Goal: Check status: Check status

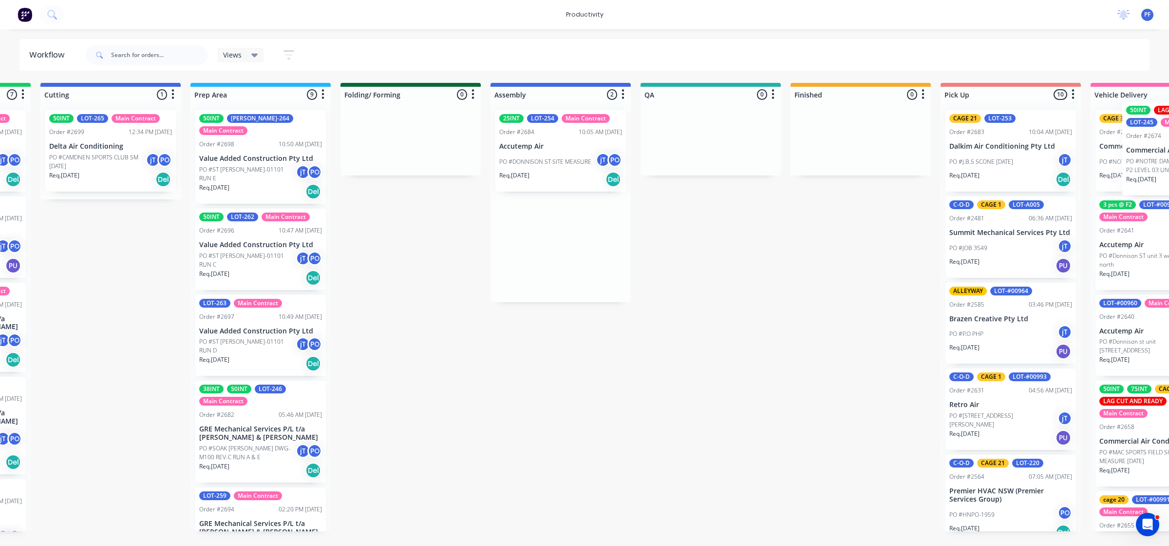
scroll to position [0, 340]
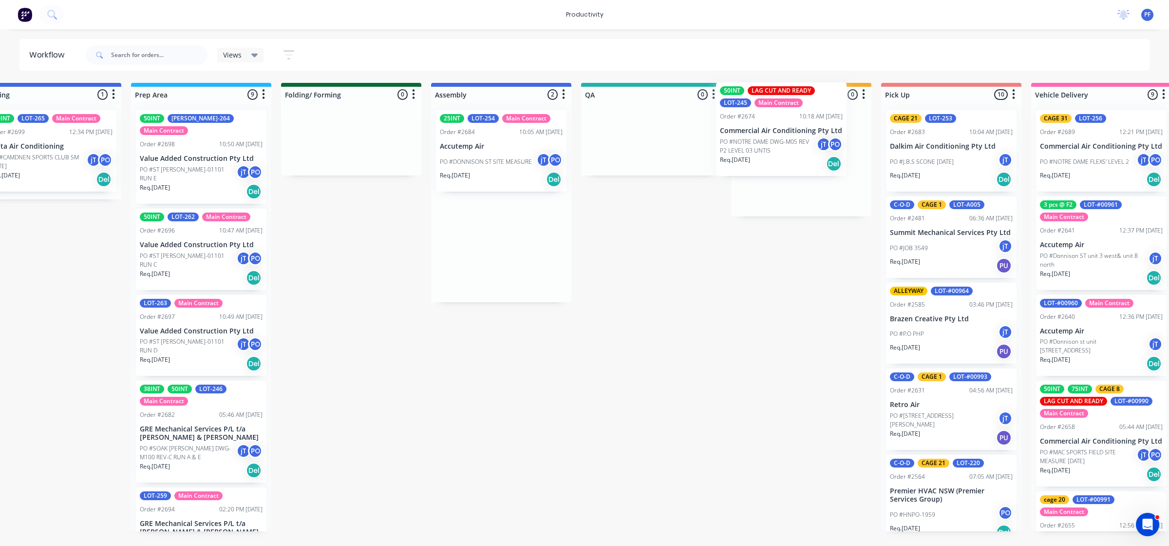
click at [756, 127] on div "Submitted 32 Order #240 06:57 AM [DATE] Retro Air PO #Freshwater Apts PO Req. […" at bounding box center [606, 307] width 1907 height 448
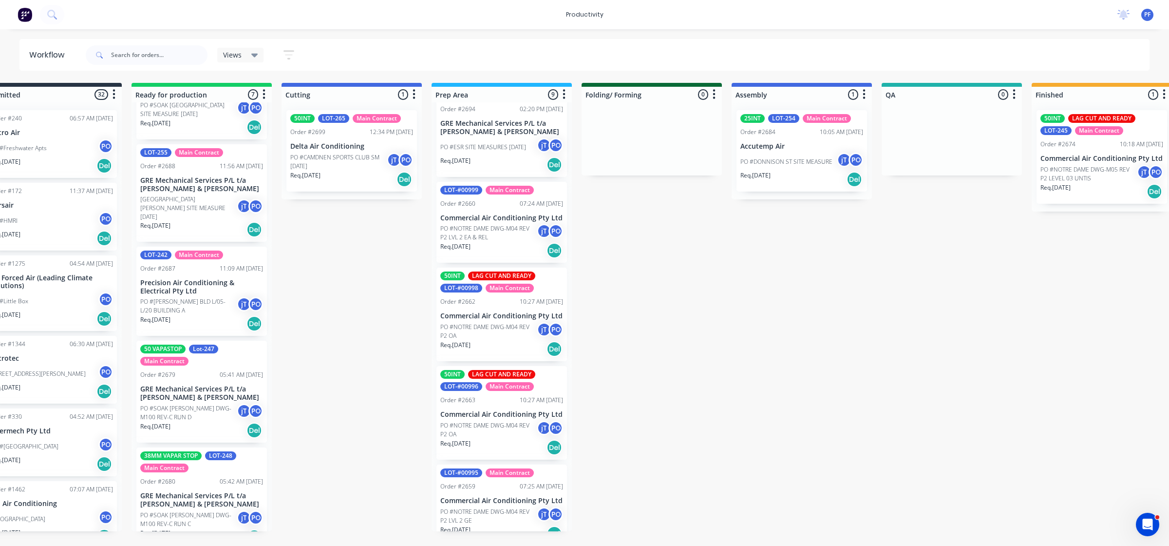
scroll to position [240, 0]
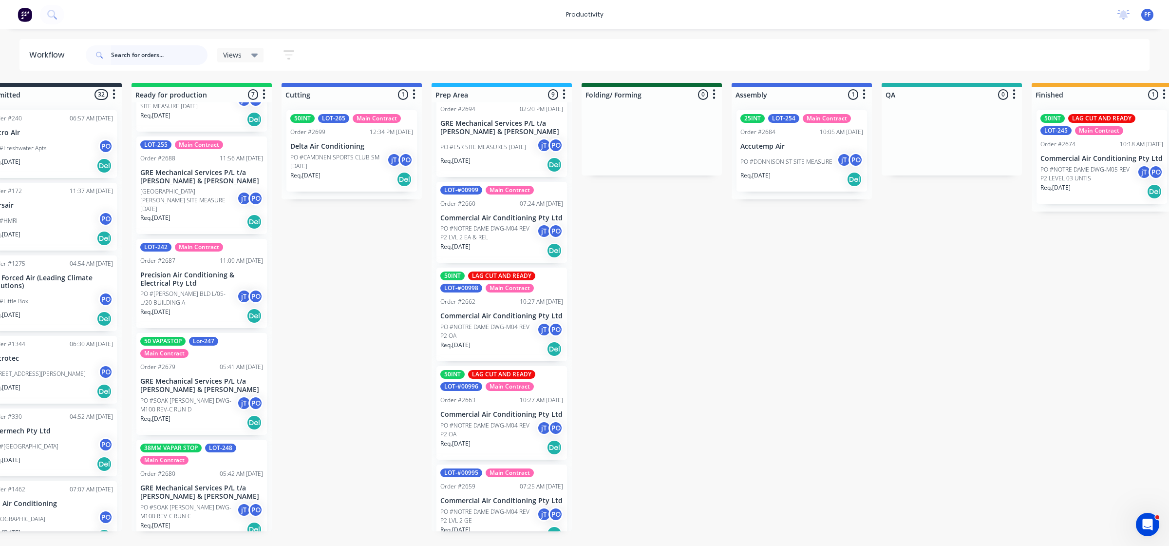
click at [177, 55] on input "text" at bounding box center [159, 54] width 96 height 19
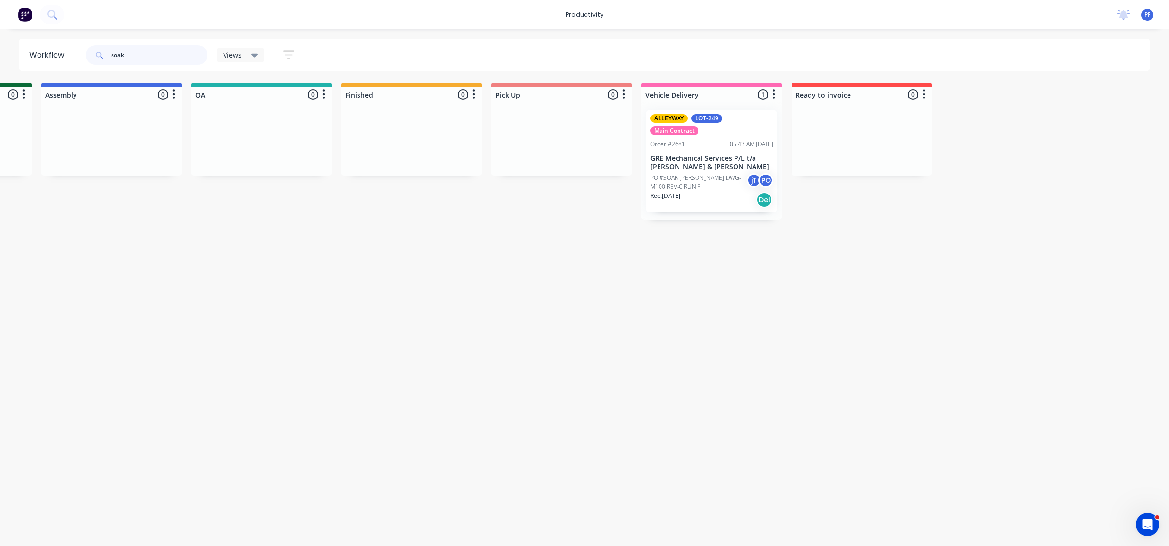
scroll to position [0, 738]
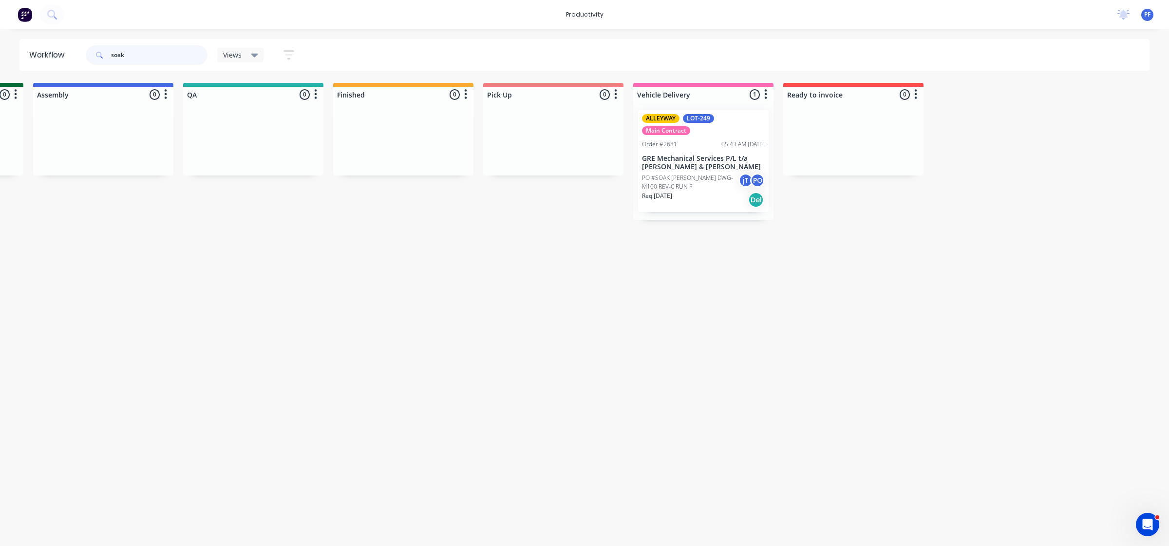
type input "soak"
click at [719, 226] on div "Mark as Delivered" at bounding box center [730, 224] width 98 height 20
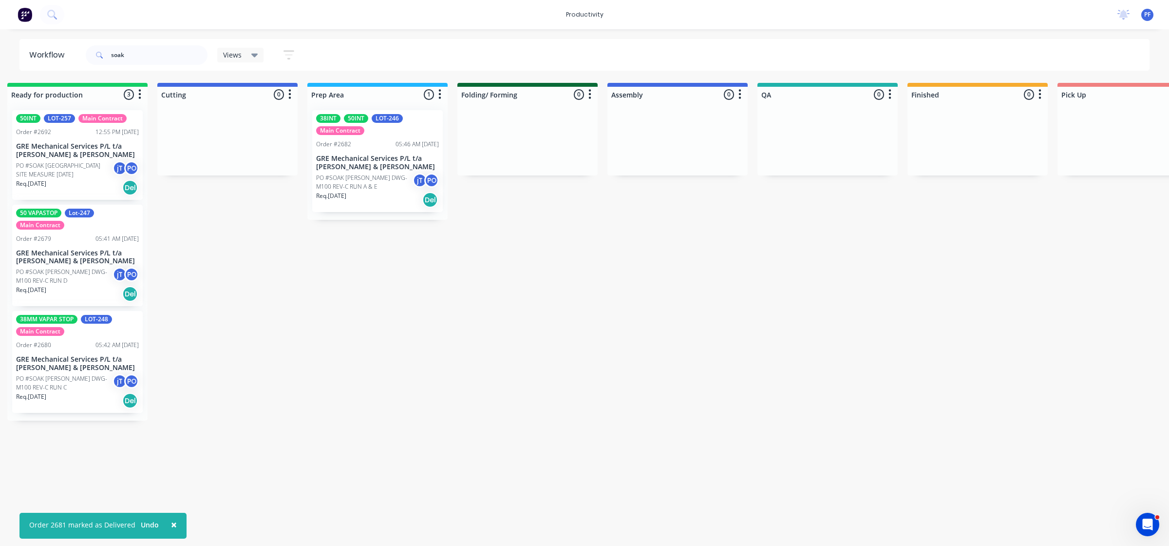
scroll to position [0, 127]
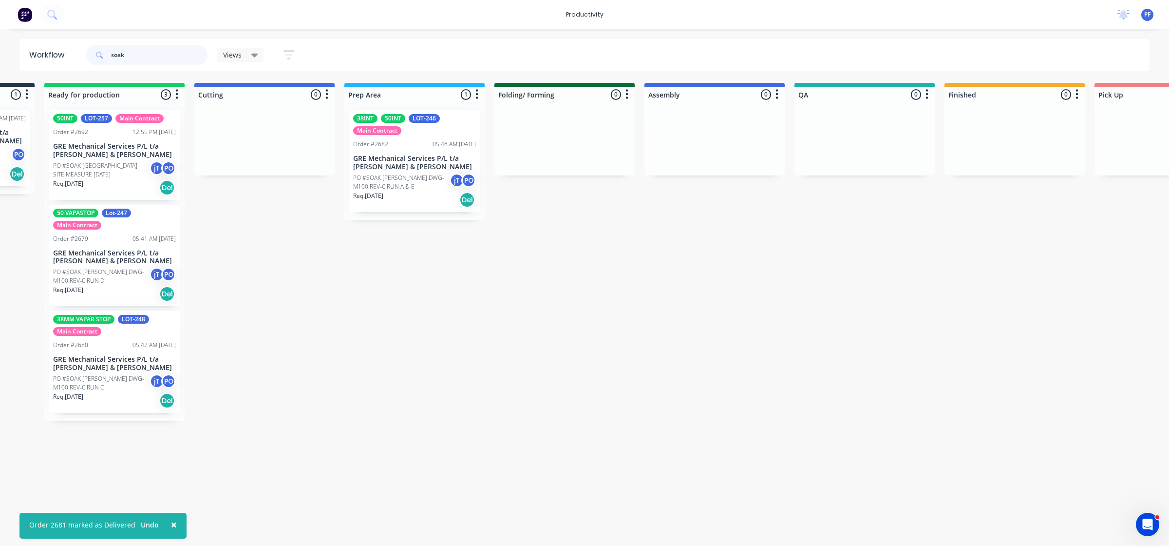
drag, startPoint x: 158, startPoint y: 56, endPoint x: 98, endPoint y: 49, distance: 60.8
click at [98, 49] on div "soak" at bounding box center [147, 54] width 122 height 19
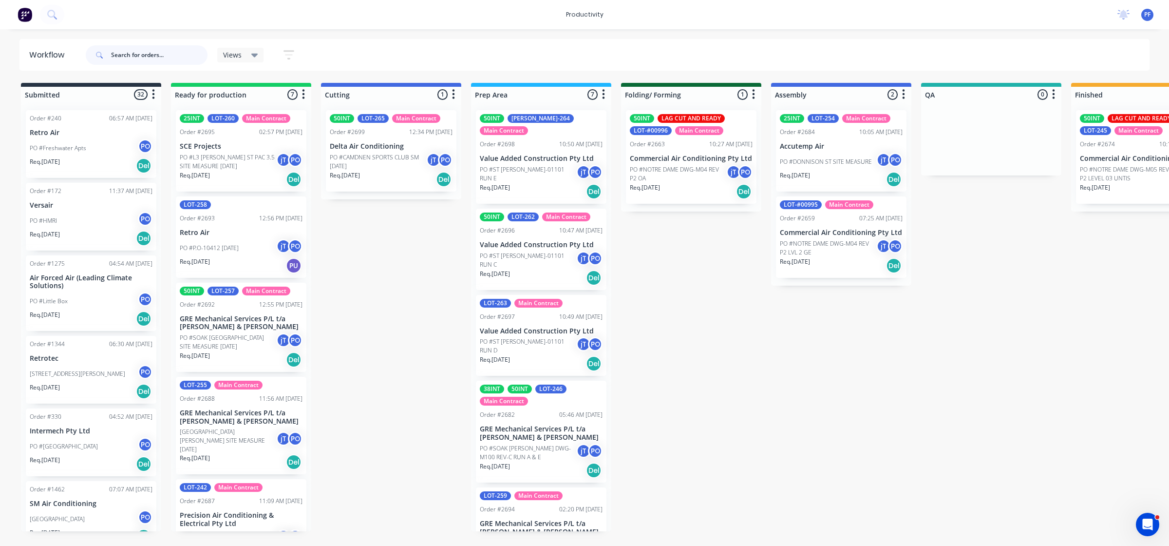
scroll to position [0, 738]
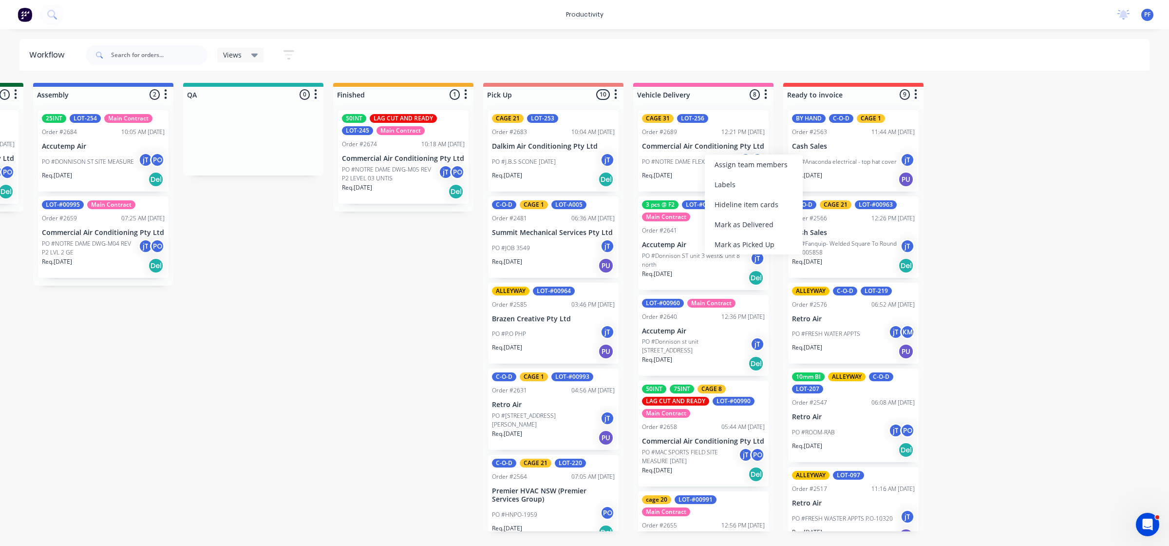
drag, startPoint x: 344, startPoint y: 293, endPoint x: 520, endPoint y: 242, distance: 183.0
click at [353, 291] on div "Submitted 32 Order #240 06:57 AM [DATE] Retro Air PO #Freshwater Apts PO Req. […" at bounding box center [208, 307] width 1907 height 448
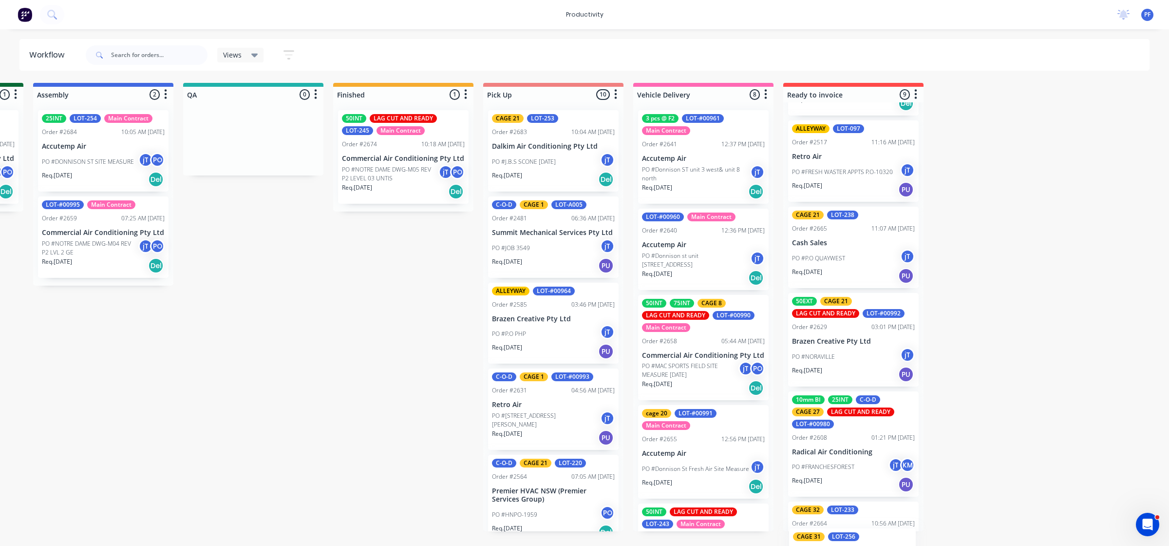
scroll to position [495, 0]
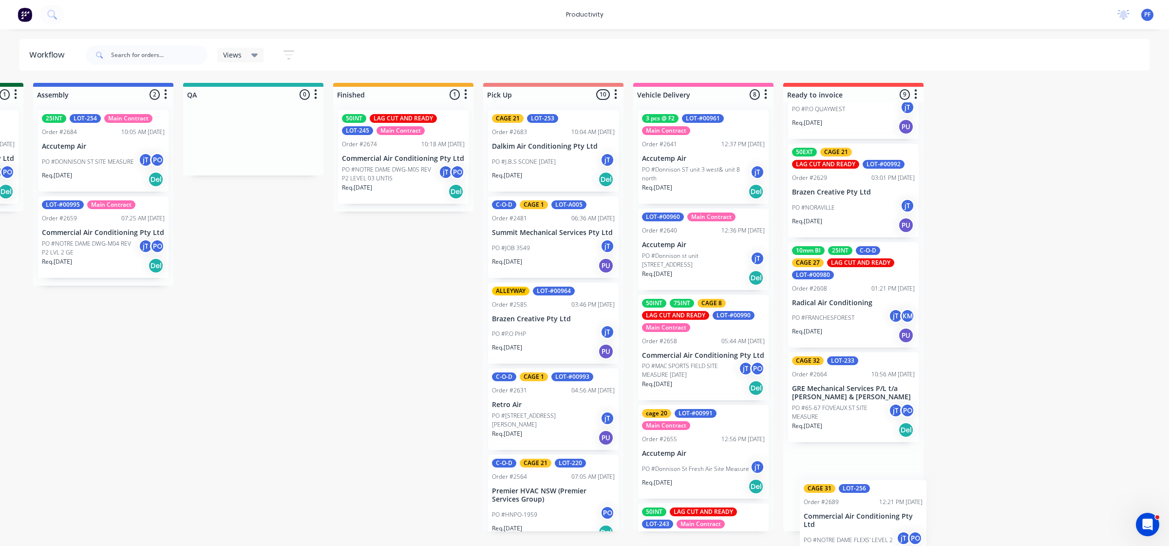
drag, startPoint x: 687, startPoint y: 166, endPoint x: 859, endPoint y: 520, distance: 393.9
click at [859, 521] on div "Submitted 32 Order #240 06:57 AM [DATE] Retro Air PO #Freshwater Apts PO Req. […" at bounding box center [208, 307] width 1907 height 448
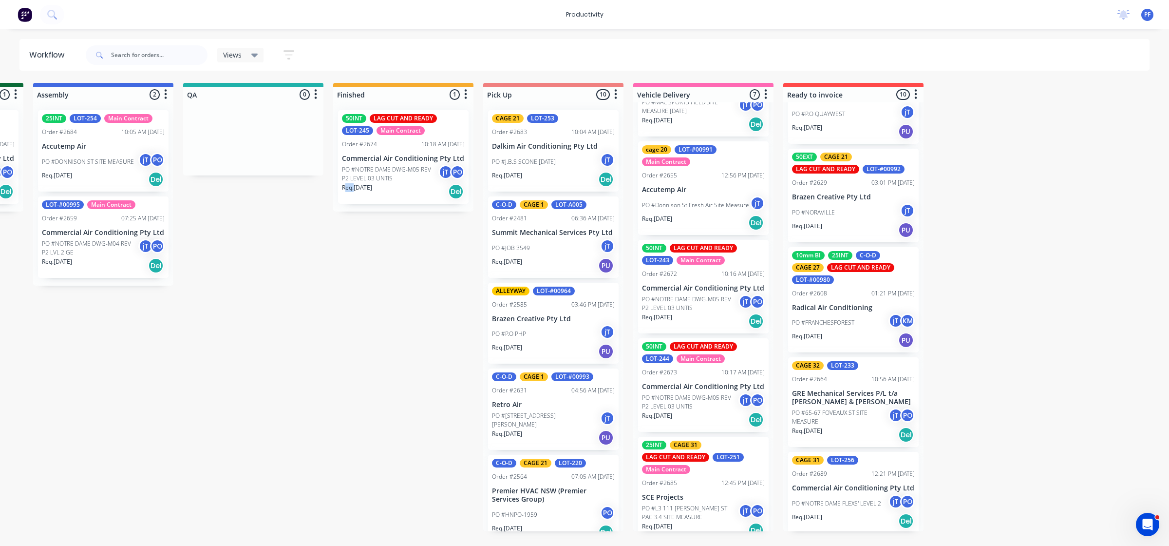
scroll to position [273, 0]
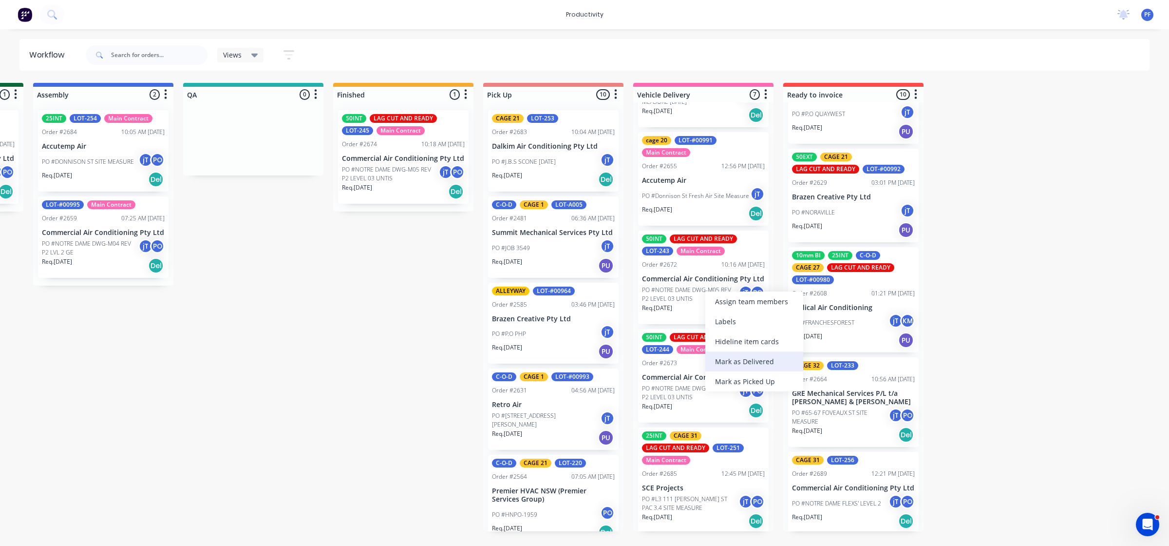
click at [721, 362] on div "Mark as Delivered" at bounding box center [754, 361] width 98 height 20
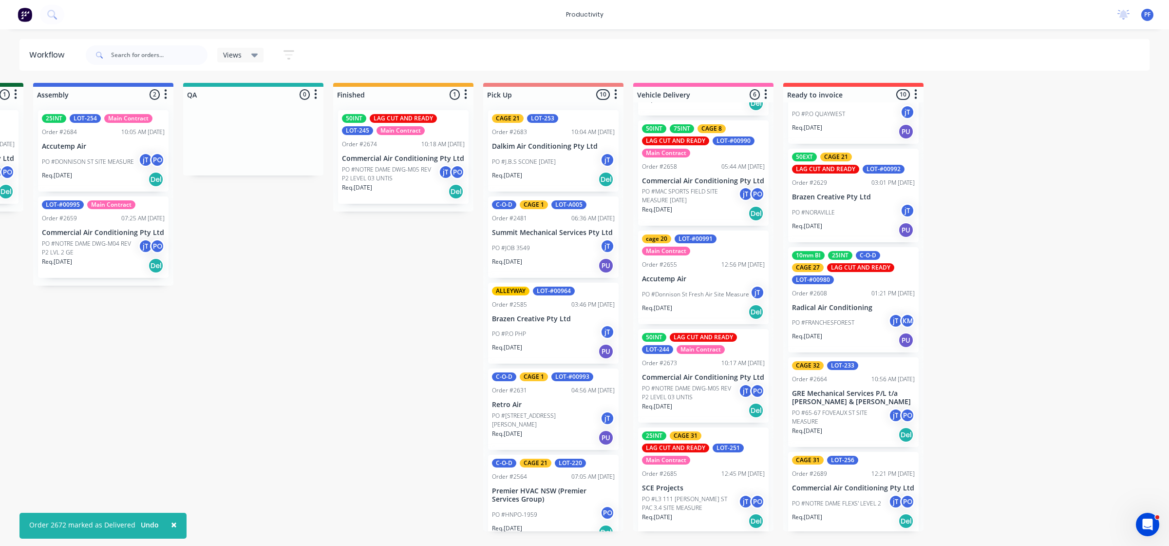
scroll to position [174, 0]
click at [742, 454] on div "Mark as Delivered" at bounding box center [758, 457] width 98 height 20
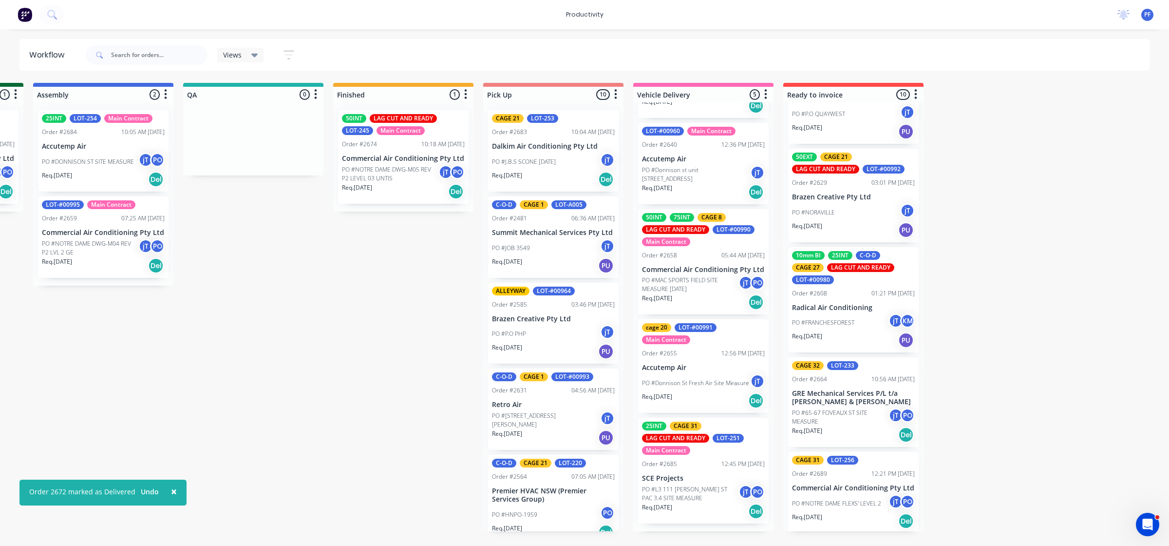
scroll to position [76, 0]
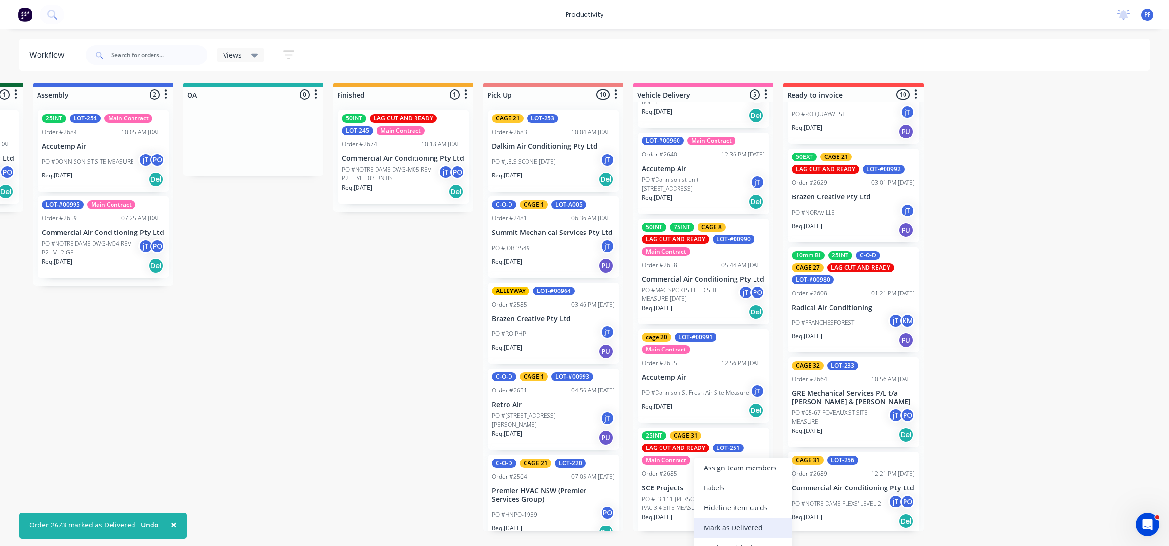
click at [732, 520] on div "Mark as Delivered" at bounding box center [743, 527] width 98 height 20
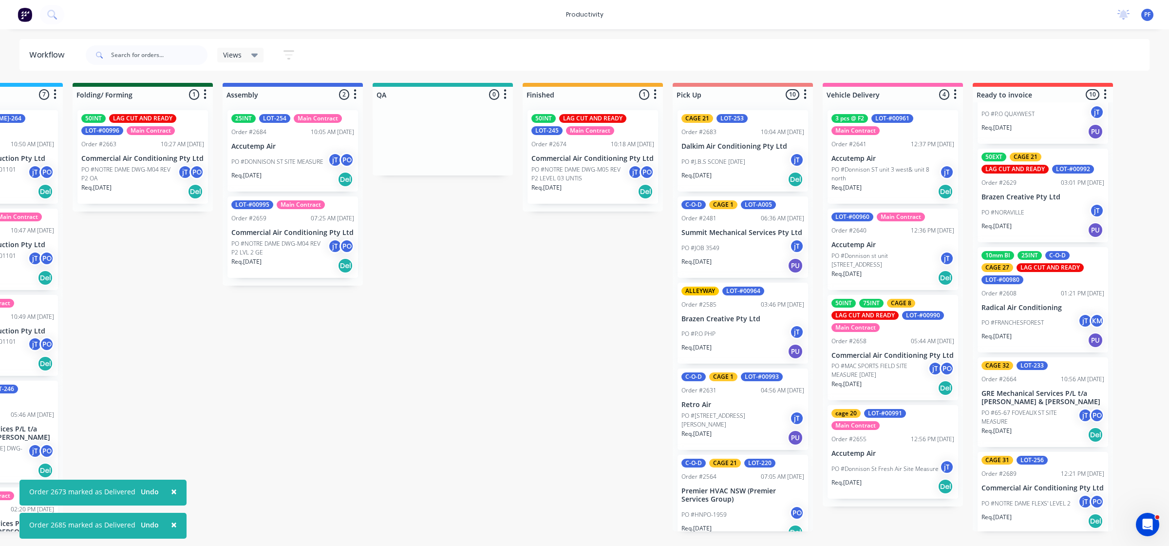
scroll to position [0, 291]
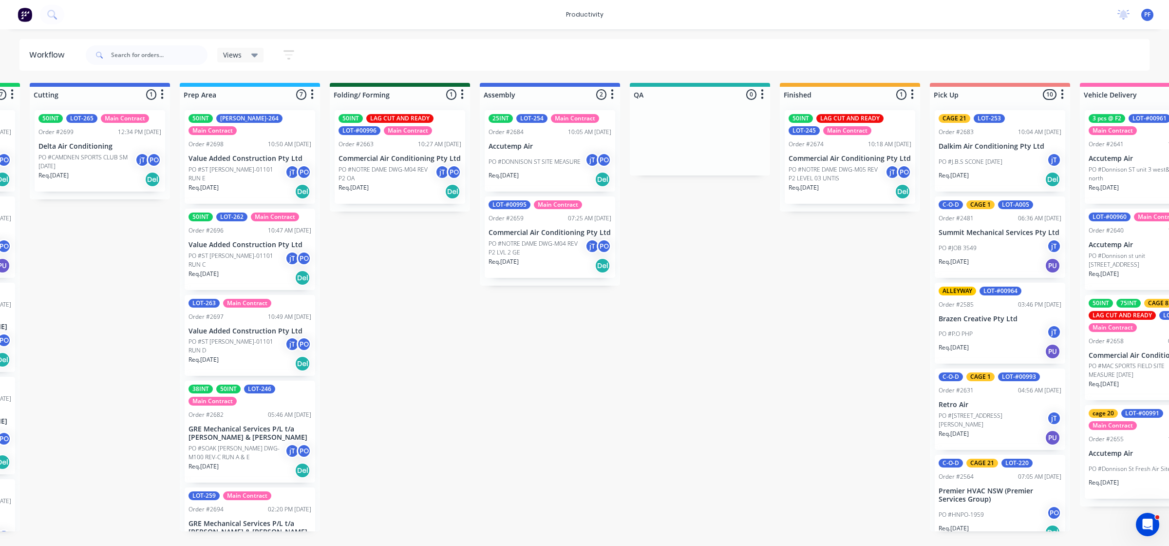
drag, startPoint x: 305, startPoint y: 552, endPoint x: 678, endPoint y: 388, distance: 407.0
click at [680, 388] on div "Submitted 32 Order #240 06:57 AM [DATE] Retro Air PO #Freshwater Apts PO Req. […" at bounding box center [654, 307] width 1907 height 448
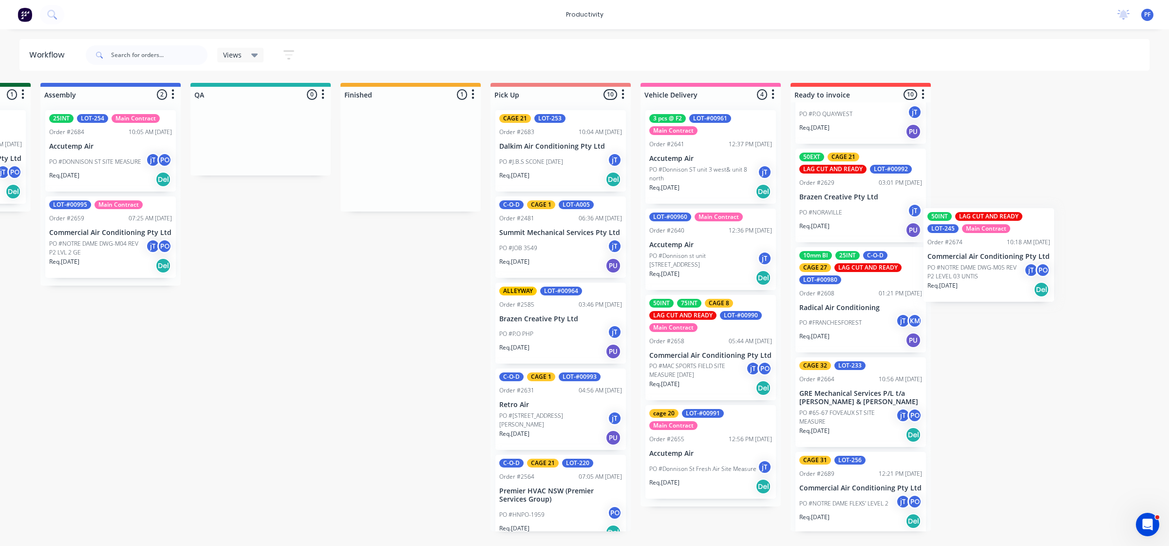
scroll to position [0, 738]
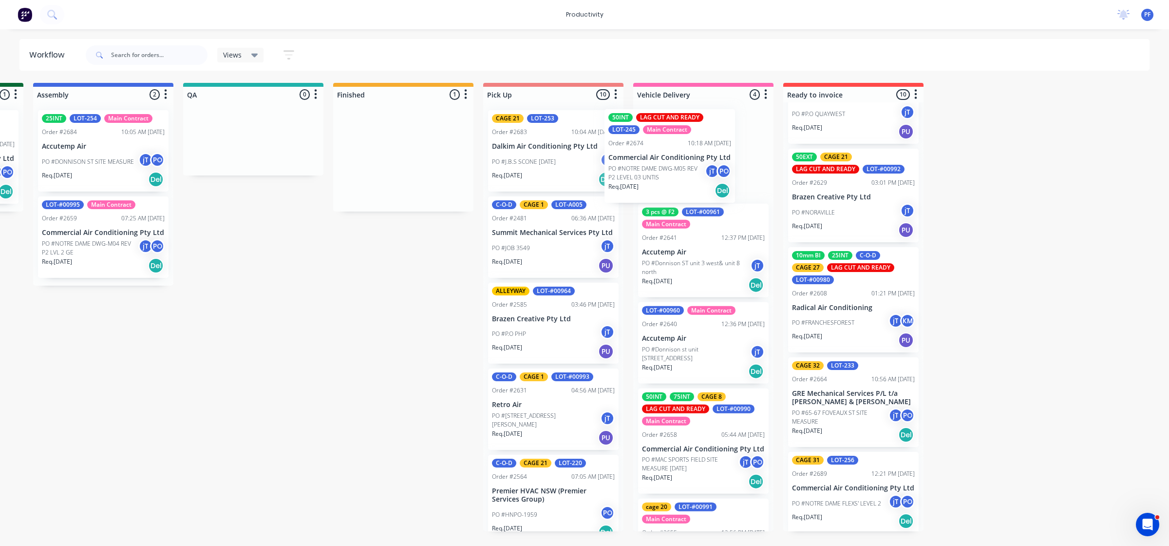
drag, startPoint x: 808, startPoint y: 169, endPoint x: 648, endPoint y: 152, distance: 160.6
click at [648, 152] on div "Submitted 32 Order #240 06:57 AM [DATE] Retro Air PO #Freshwater Apts PO Req. […" at bounding box center [208, 307] width 1907 height 448
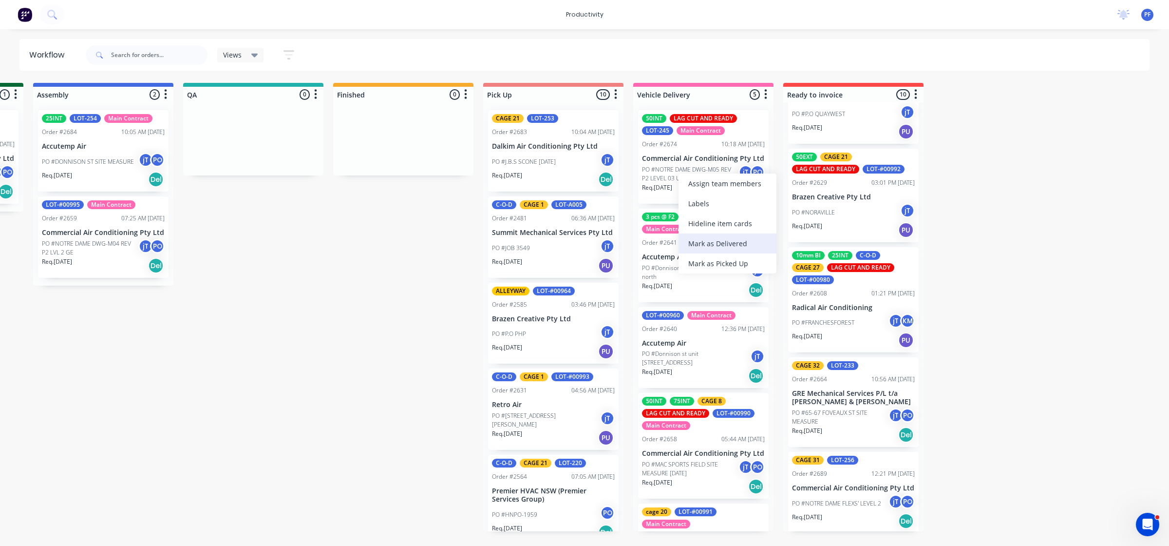
click at [721, 246] on div "Mark as Delivered" at bounding box center [728, 243] width 98 height 20
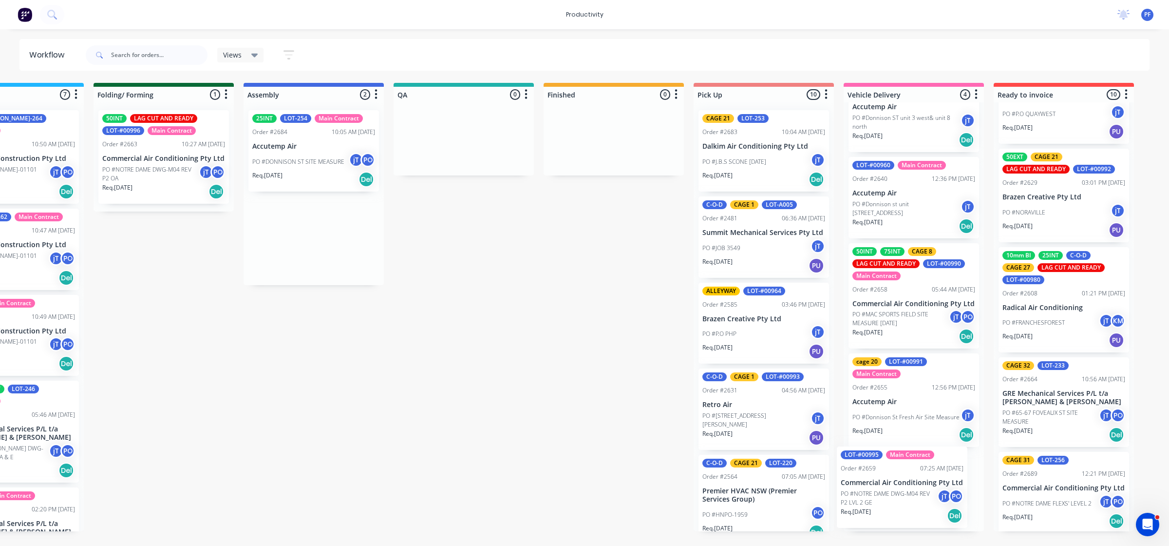
scroll to position [0, 529]
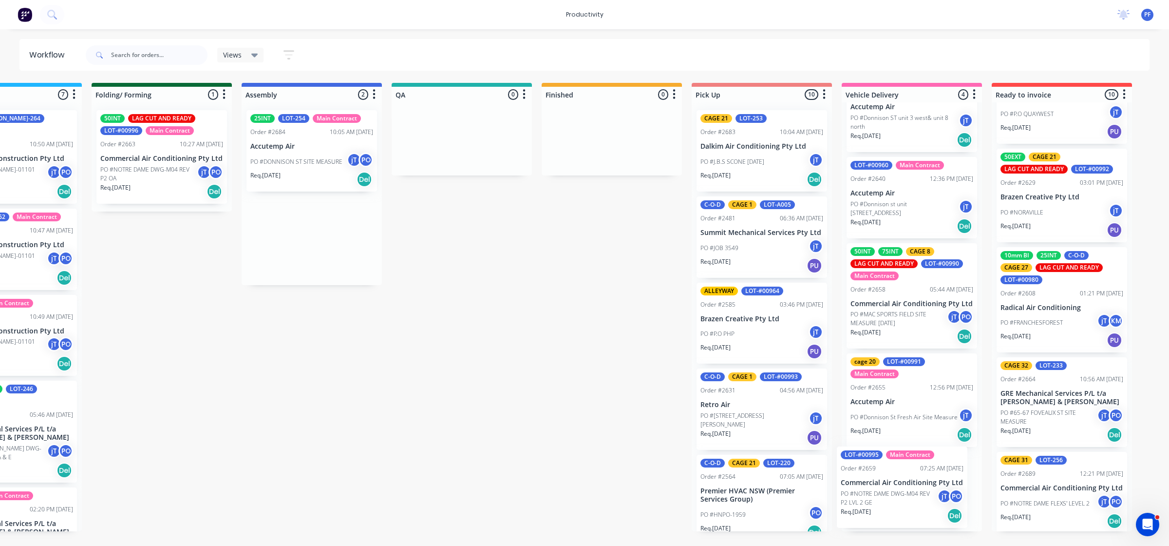
drag, startPoint x: 773, startPoint y: 236, endPoint x: 880, endPoint y: 504, distance: 288.4
click at [880, 504] on div "Submitted 32 Order #240 06:57 AM [DATE] Retro Air PO #Freshwater Apts PO Req. […" at bounding box center [416, 307] width 1907 height 448
click at [877, 496] on p "PO #NOTRE DAME DWG-M04 REV P2 LVL 2 GE" at bounding box center [899, 503] width 96 height 18
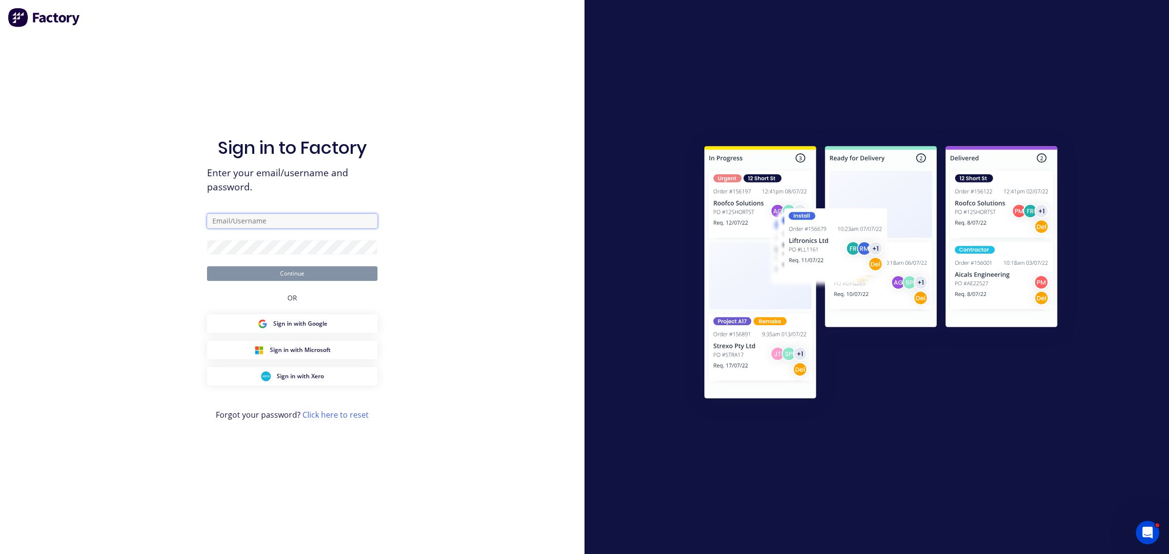
type input "[EMAIL_ADDRESS][DOMAIN_NAME]"
click at [320, 277] on button "Continue" at bounding box center [292, 273] width 170 height 15
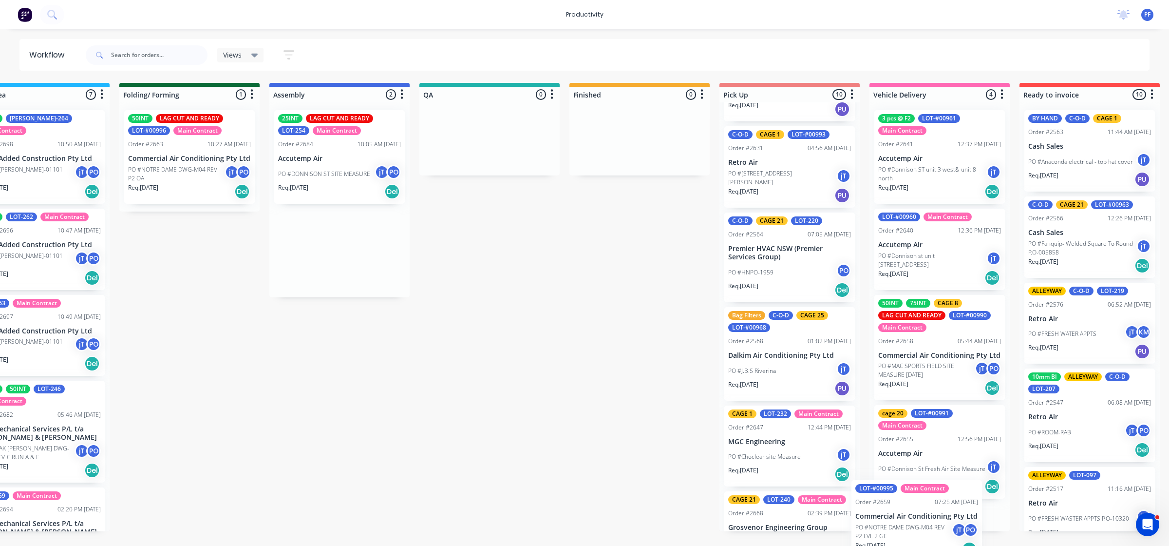
scroll to position [0, 511]
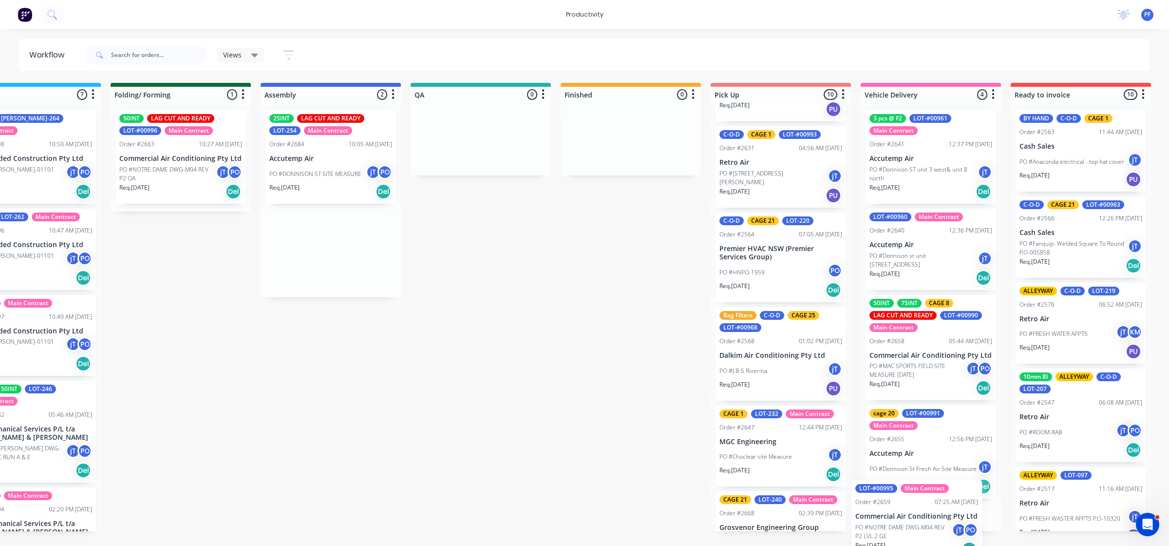
drag, startPoint x: 1011, startPoint y: 187, endPoint x: 891, endPoint y: 536, distance: 369.1
click at [891, 531] on div "Submitted 32 Order #240 06:57 AM [DATE] Retro Air PO #Freshwater Apts PO Req. […" at bounding box center [435, 307] width 1907 height 448
click at [886, 526] on div "Order #2659" at bounding box center [886, 525] width 35 height 9
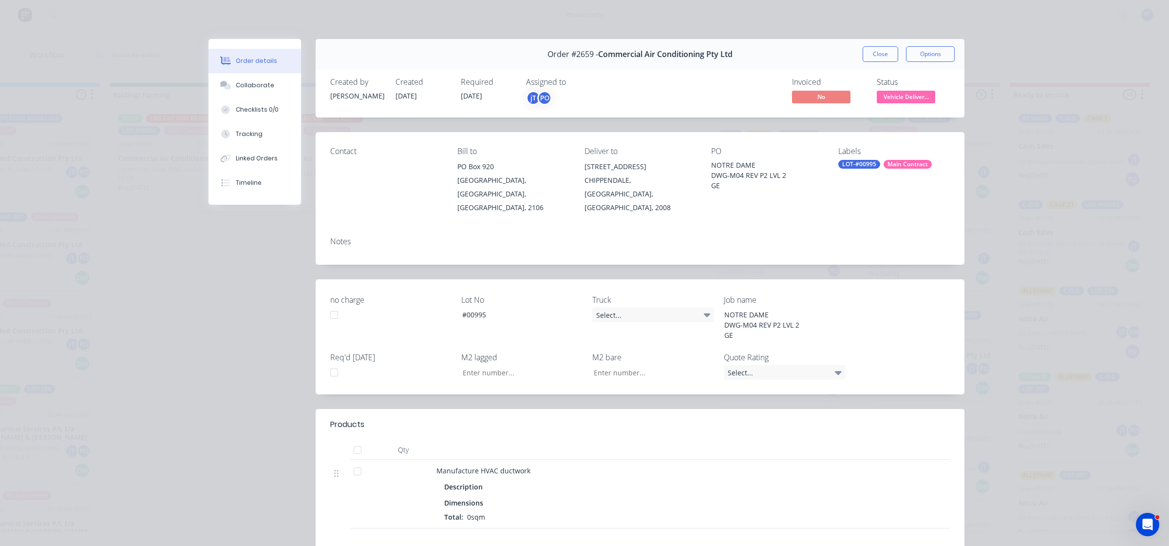
click at [851, 161] on div "LOT-#00995" at bounding box center [859, 164] width 42 height 9
click at [870, 196] on input "cae 26" at bounding box center [914, 190] width 102 height 19
type input "cage 26"
click at [843, 254] on div at bounding box center [850, 248] width 19 height 19
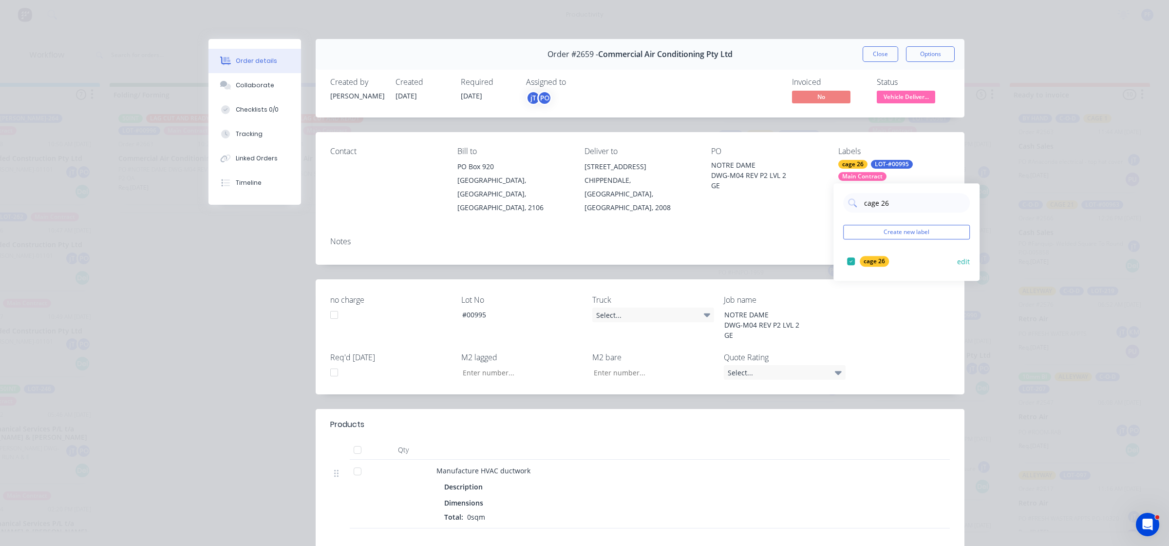
drag, startPoint x: 843, startPoint y: 254, endPoint x: 795, endPoint y: 234, distance: 51.7
click at [795, 234] on div "Notes" at bounding box center [640, 247] width 649 height 36
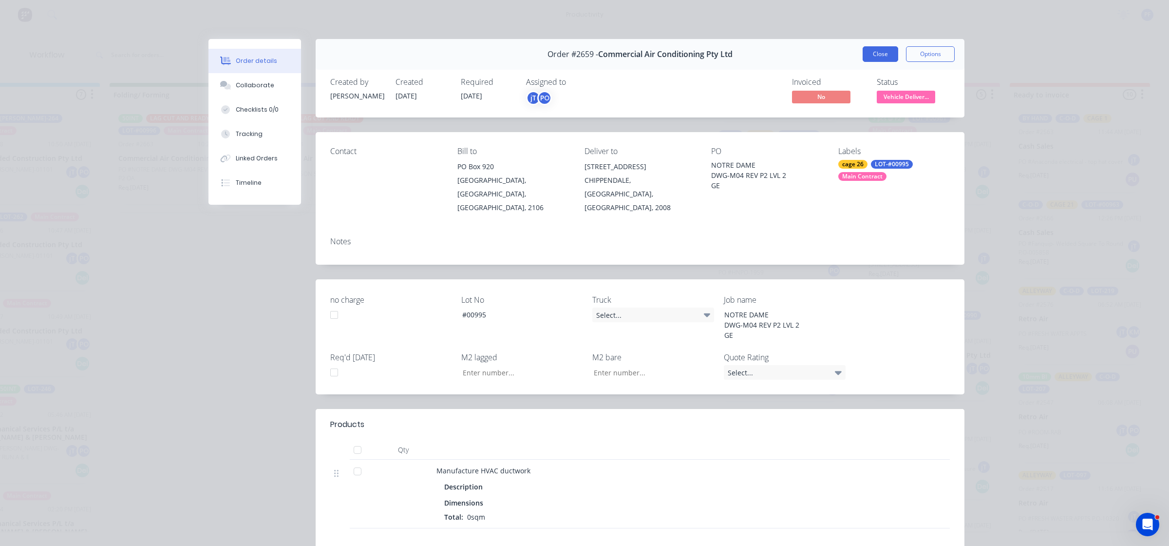
click at [866, 57] on button "Close" at bounding box center [881, 54] width 36 height 16
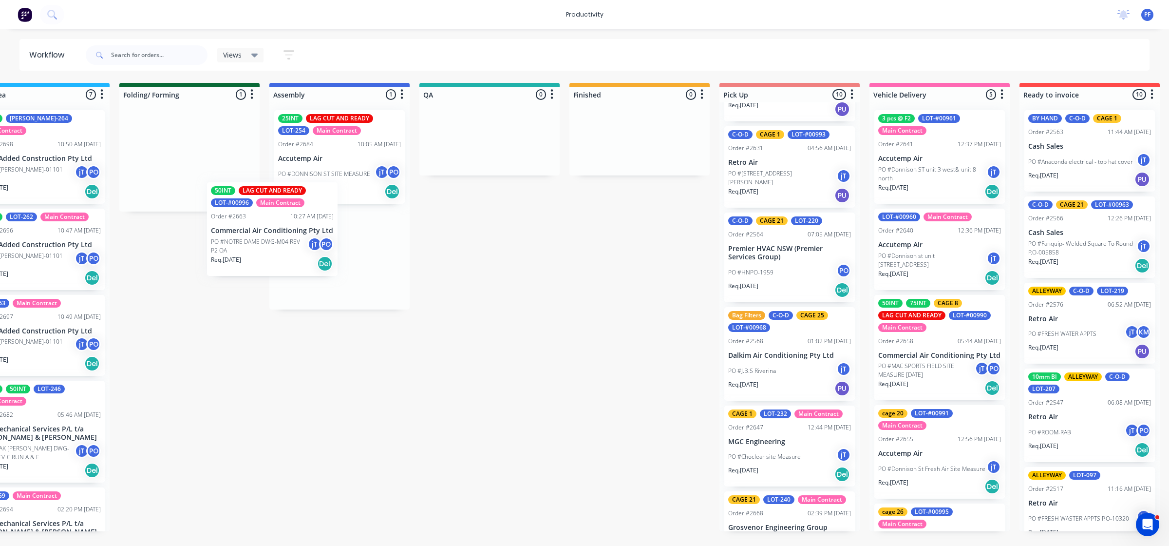
scroll to position [0, 500]
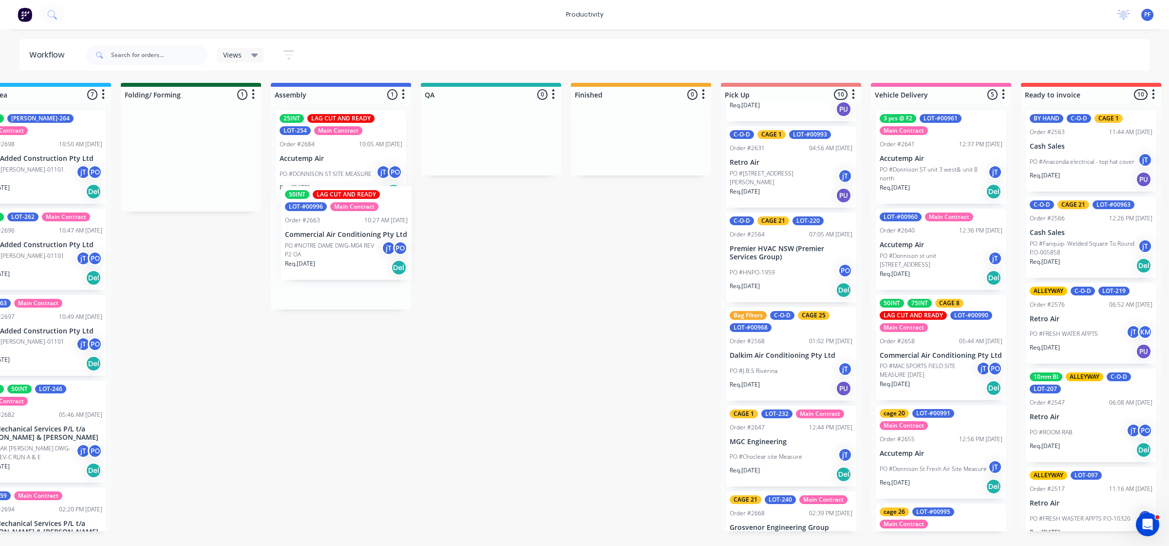
drag, startPoint x: 150, startPoint y: 170, endPoint x: 325, endPoint y: 251, distance: 192.9
click at [325, 251] on div "Submitted 32 Order #240 06:57 AM [DATE] Retro Air PO #Freshwater Apts PO Req. […" at bounding box center [445, 307] width 1907 height 448
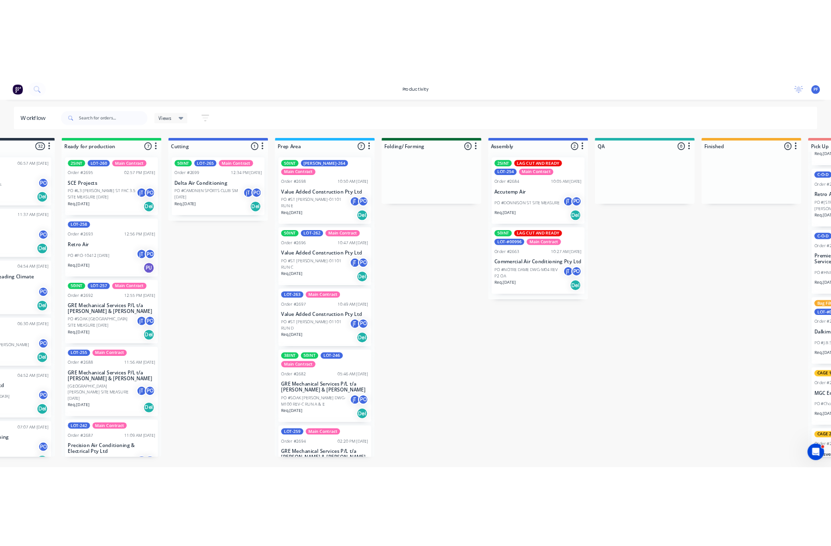
scroll to position [216, 0]
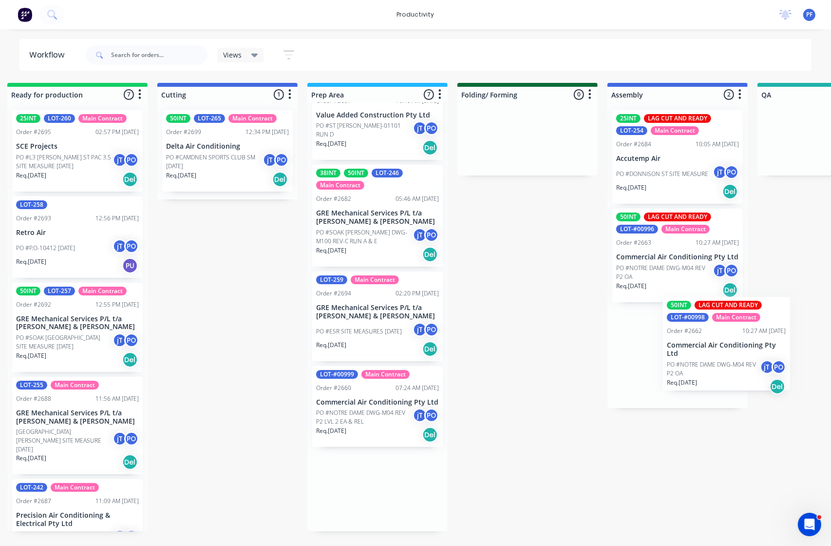
drag, startPoint x: 441, startPoint y: 481, endPoint x: 716, endPoint y: 337, distance: 310.3
click at [716, 337] on div "Submitted 32 Order #240 06:57 AM [DATE] Retro Air PO #Freshwater Apts PO Req. […" at bounding box center [782, 307] width 1907 height 448
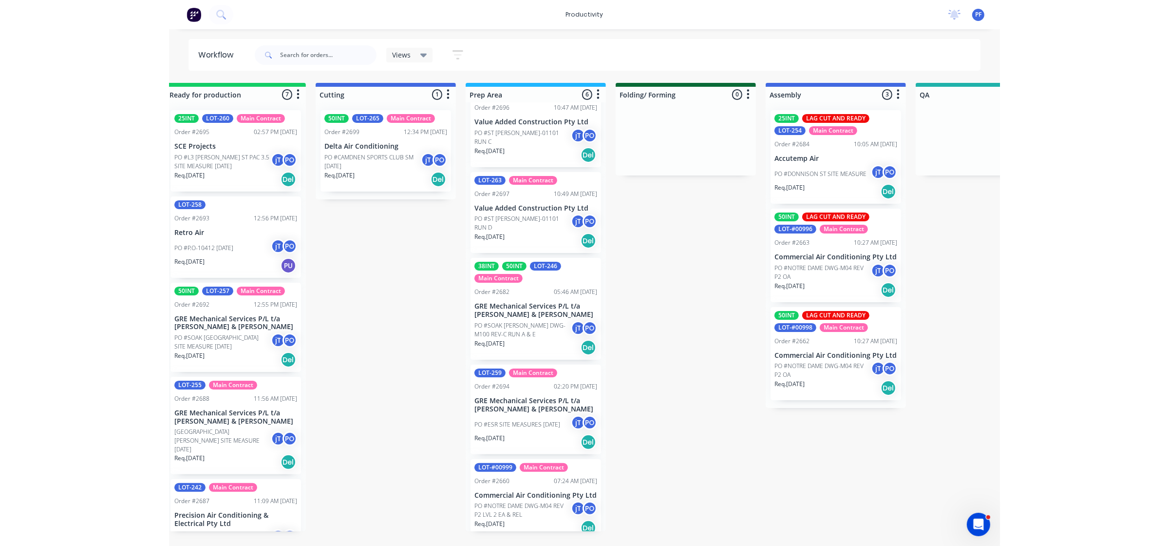
scroll to position [118, 0]
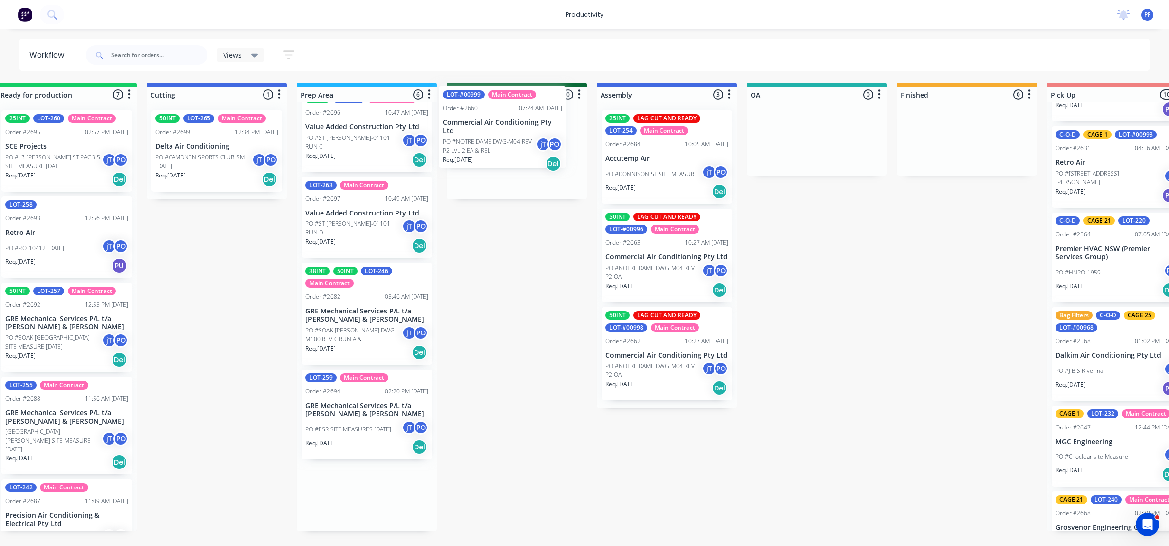
drag, startPoint x: 351, startPoint y: 497, endPoint x: 492, endPoint y: 132, distance: 391.0
click at [492, 132] on div "Submitted 32 Order #240 06:57 AM [DATE] Retro Air PO #Freshwater Apts PO Req. […" at bounding box center [771, 307] width 1907 height 448
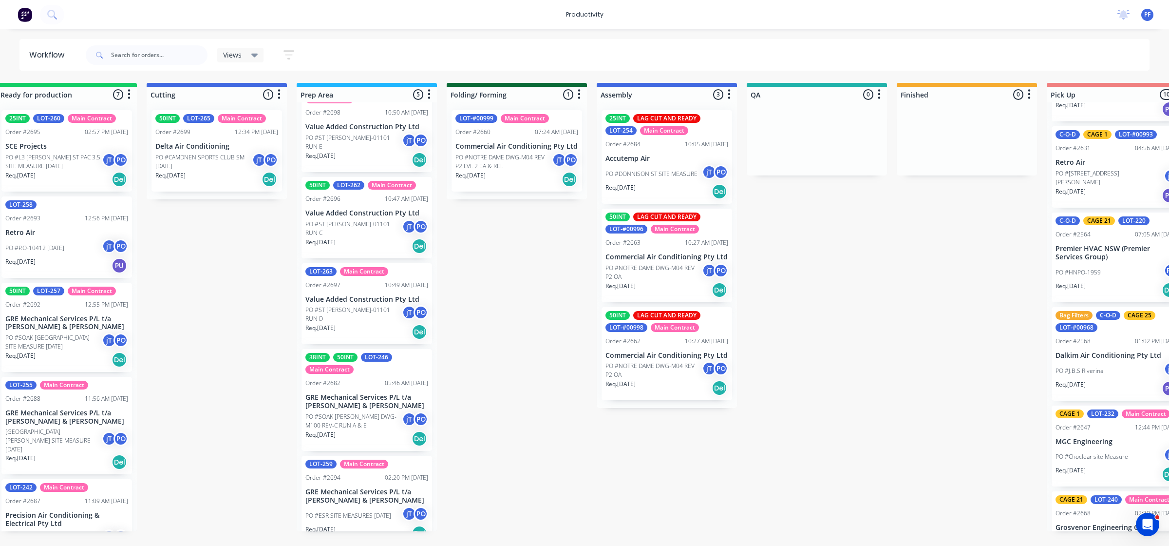
scroll to position [0, 0]
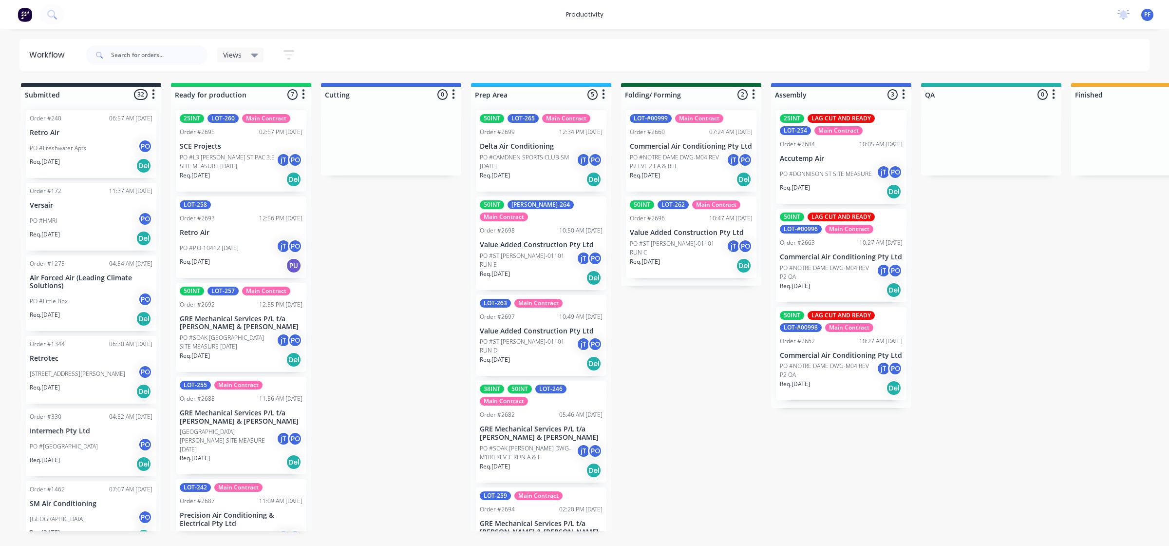
scroll to position [0, 504]
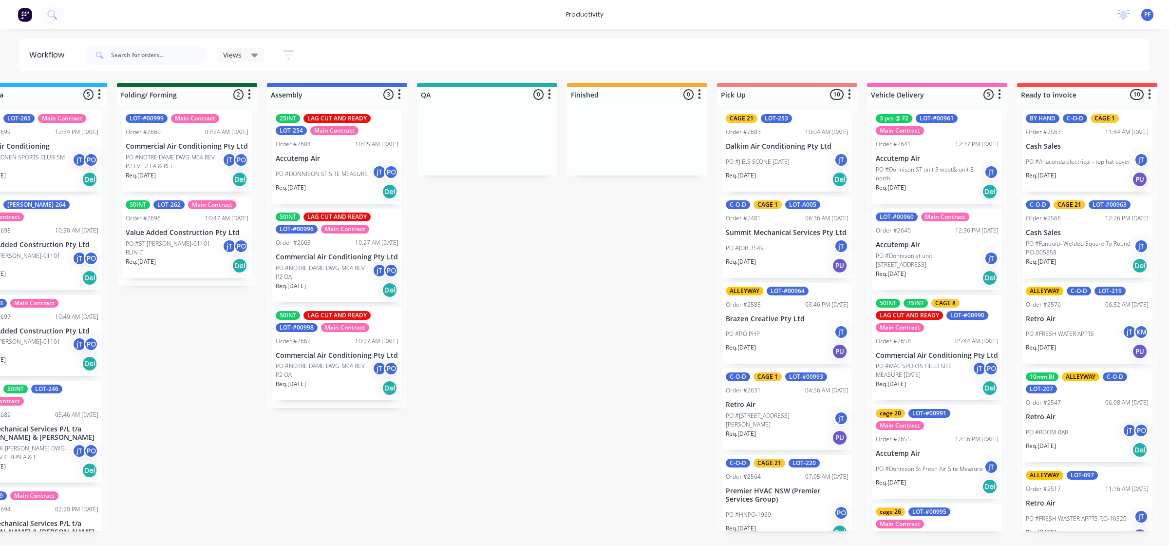
click at [885, 518] on div "cage 26 LOT-#00995 Main Contract" at bounding box center [937, 517] width 123 height 21
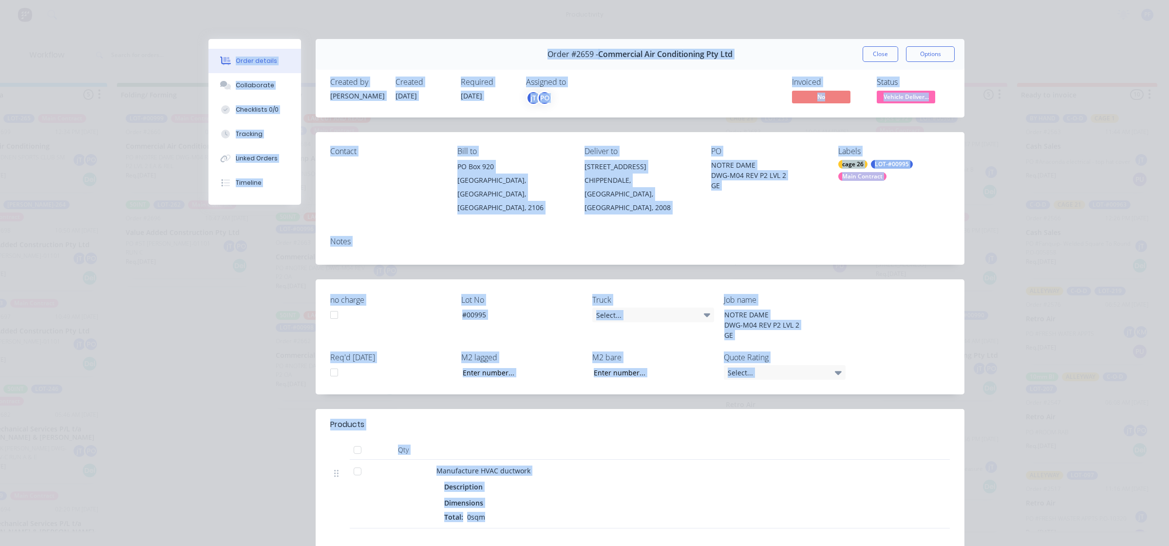
drag, startPoint x: 874, startPoint y: 53, endPoint x: 673, endPoint y: 16, distance: 205.0
click at [673, 16] on div "Order details Collaborate Checklists 0/0 Tracking Linked Orders Timeline Order …" at bounding box center [584, 273] width 1169 height 546
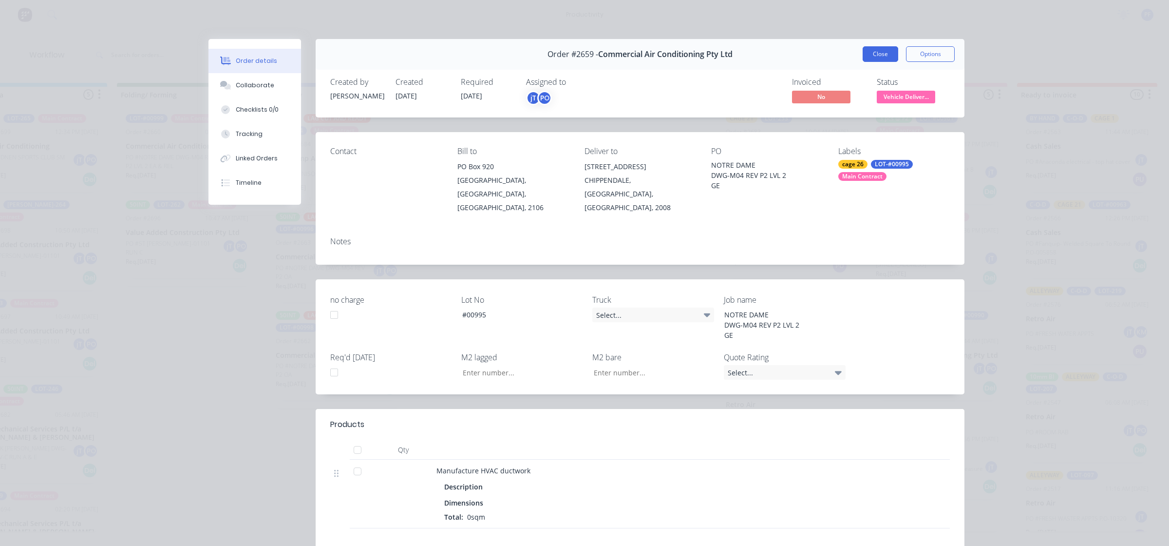
click at [870, 54] on button "Close" at bounding box center [881, 54] width 36 height 16
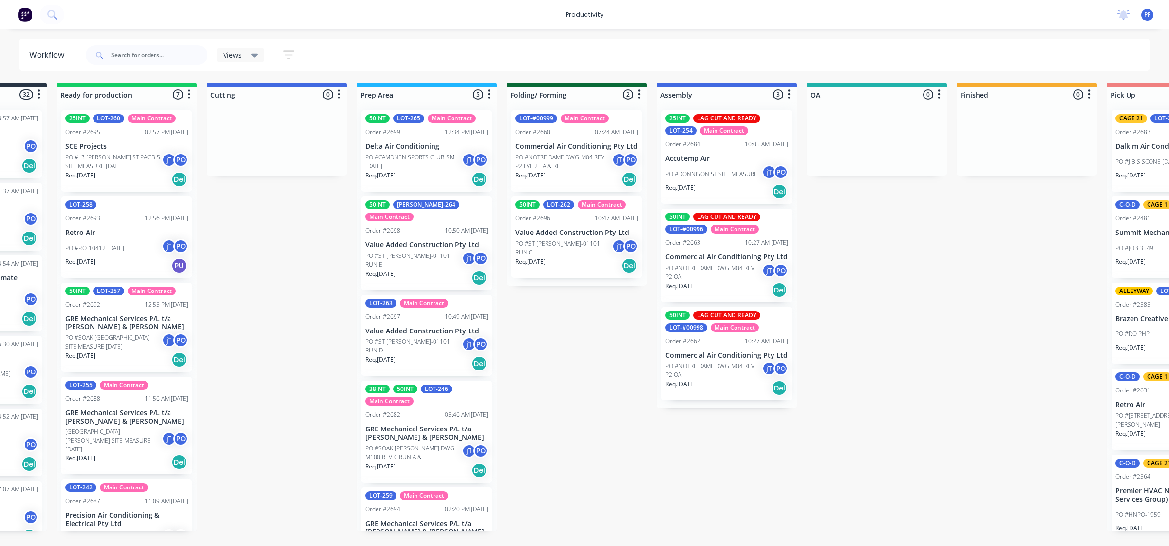
scroll to position [0, 454]
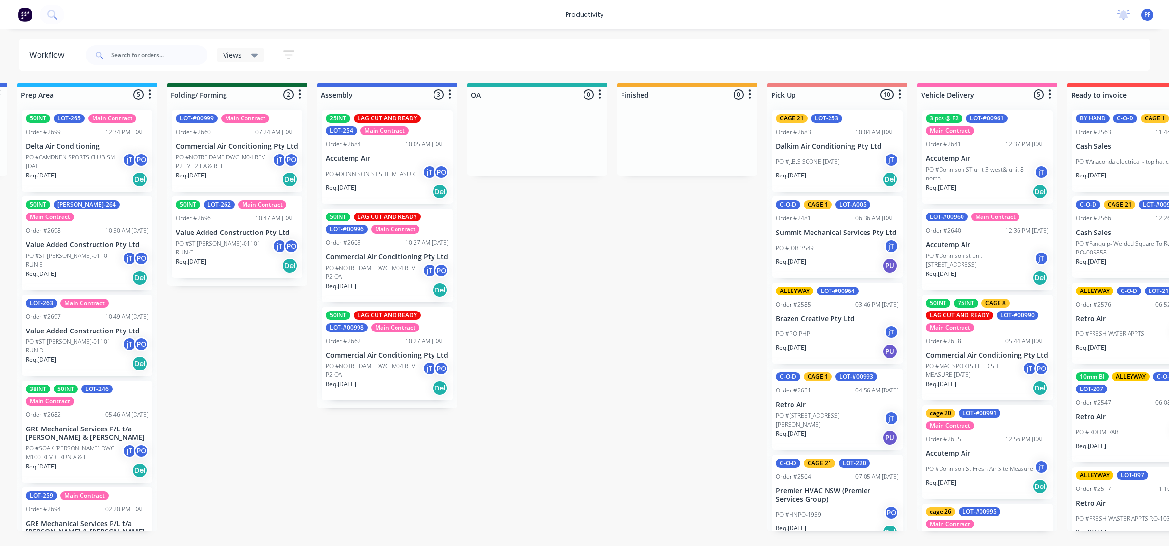
drag, startPoint x: 378, startPoint y: 549, endPoint x: 671, endPoint y: 458, distance: 307.2
click at [671, 458] on div "Submitted 32 Order #240 06:57 AM [DATE] Retro Air PO #Freshwater Apts PO Req. […" at bounding box center [492, 307] width 1907 height 448
drag, startPoint x: 671, startPoint y: 458, endPoint x: 524, endPoint y: 430, distance: 149.8
click at [524, 430] on div "Submitted 32 Order #240 06:57 AM [DATE] Retro Air PO #Freshwater Apts PO Req. […" at bounding box center [492, 307] width 1907 height 448
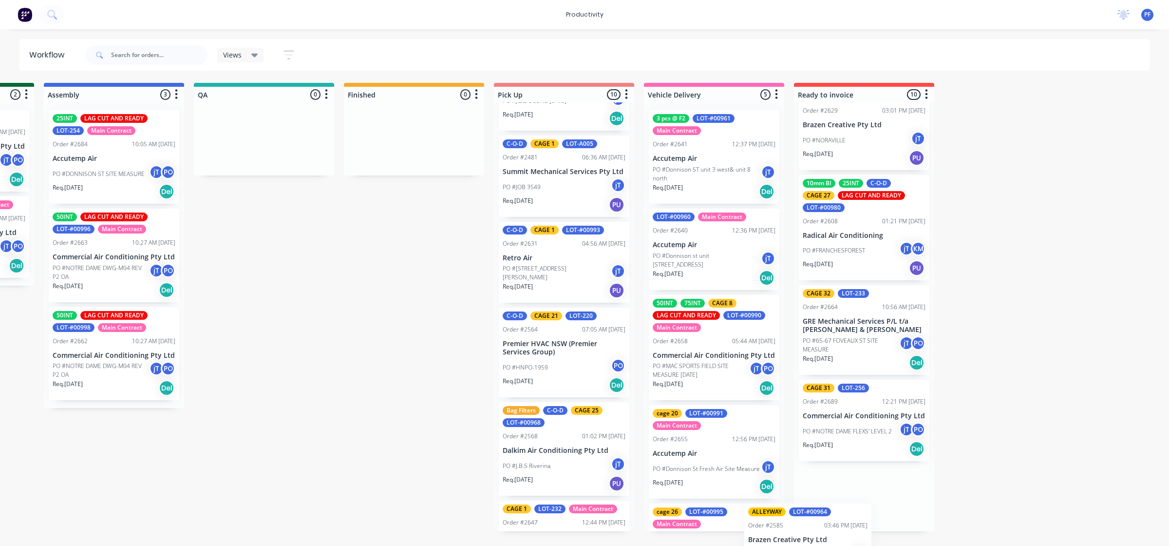
scroll to position [581, 0]
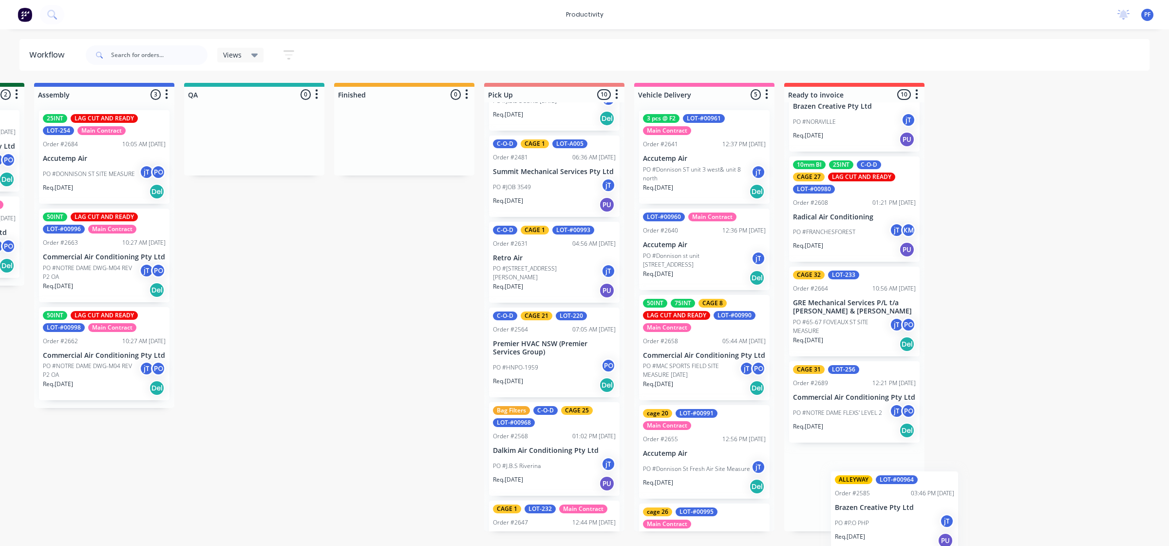
drag, startPoint x: 821, startPoint y: 283, endPoint x: 834, endPoint y: 490, distance: 207.0
click at [889, 526] on div "Submitted 32 Order #240 06:57 AM [DATE] Retro Air PO #Freshwater Apts PO Req. […" at bounding box center [209, 307] width 1907 height 448
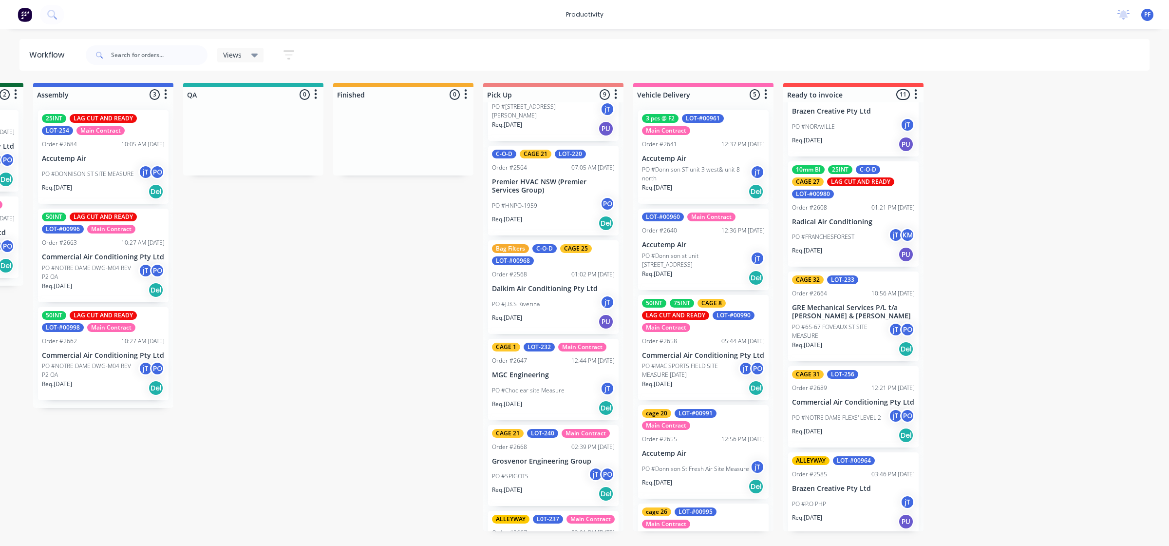
scroll to position [244, 0]
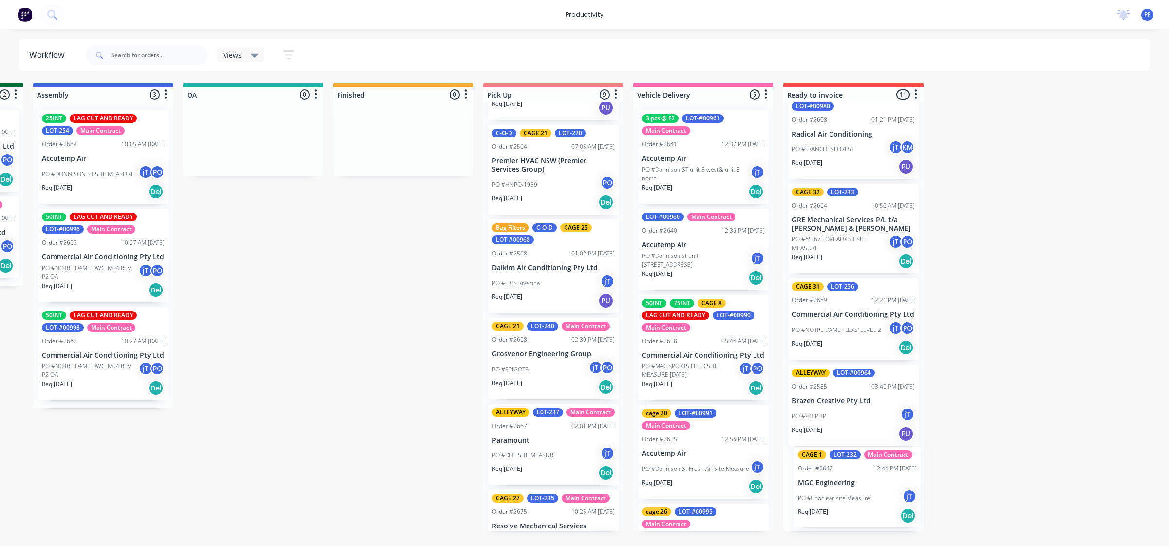
drag, startPoint x: 527, startPoint y: 378, endPoint x: 846, endPoint y: 507, distance: 344.2
click at [846, 507] on div "Submitted 32 Order #240 06:57 AM [DATE] Retro Air PO #Freshwater Apts PO Req. […" at bounding box center [208, 307] width 1907 height 448
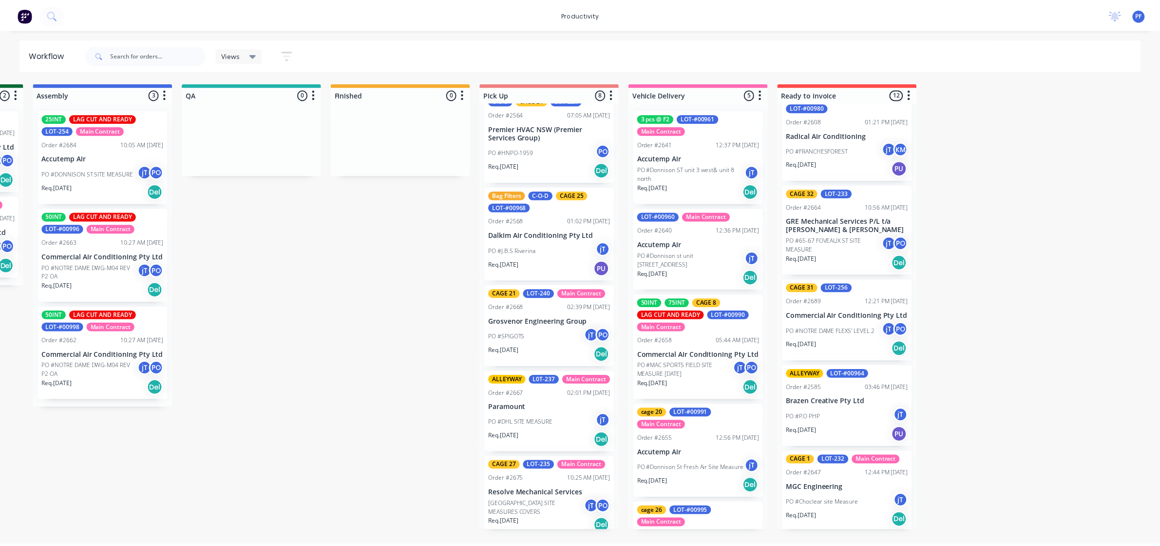
scroll to position [293, 0]
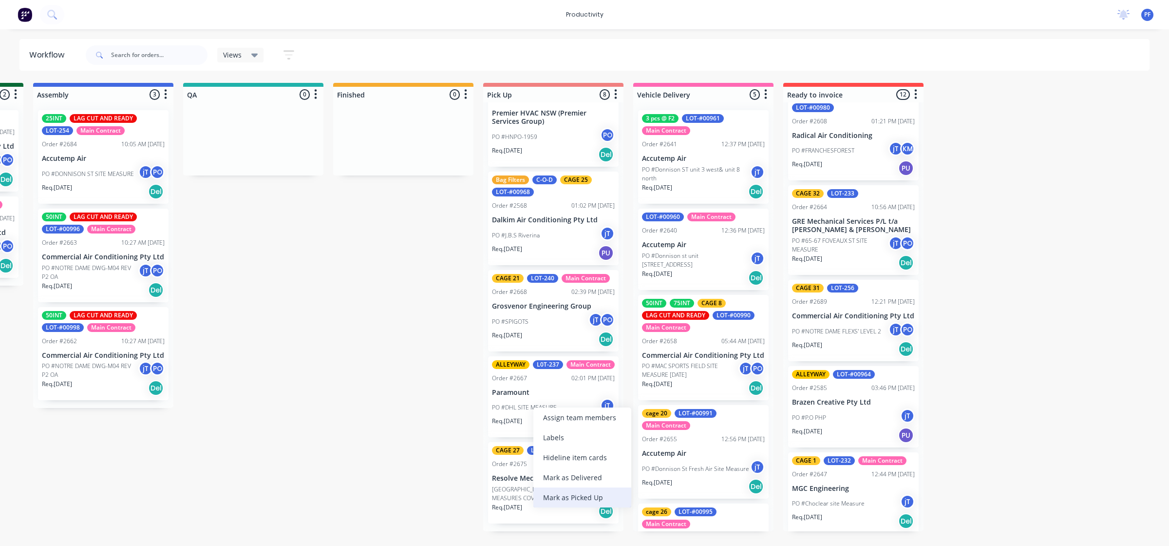
click at [578, 495] on div "Mark as Picked Up" at bounding box center [582, 497] width 98 height 20
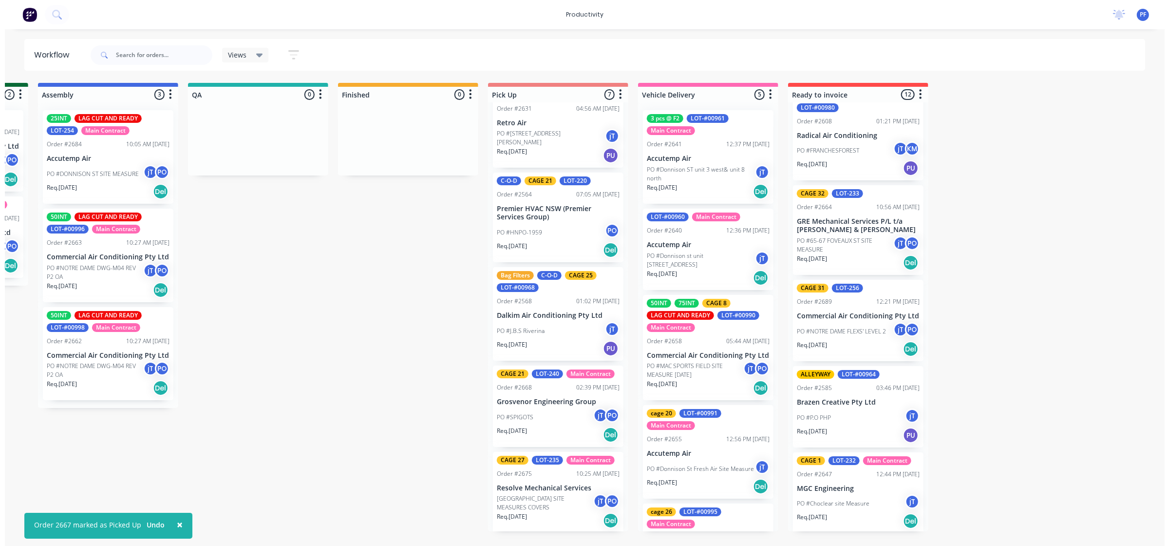
scroll to position [195, 0]
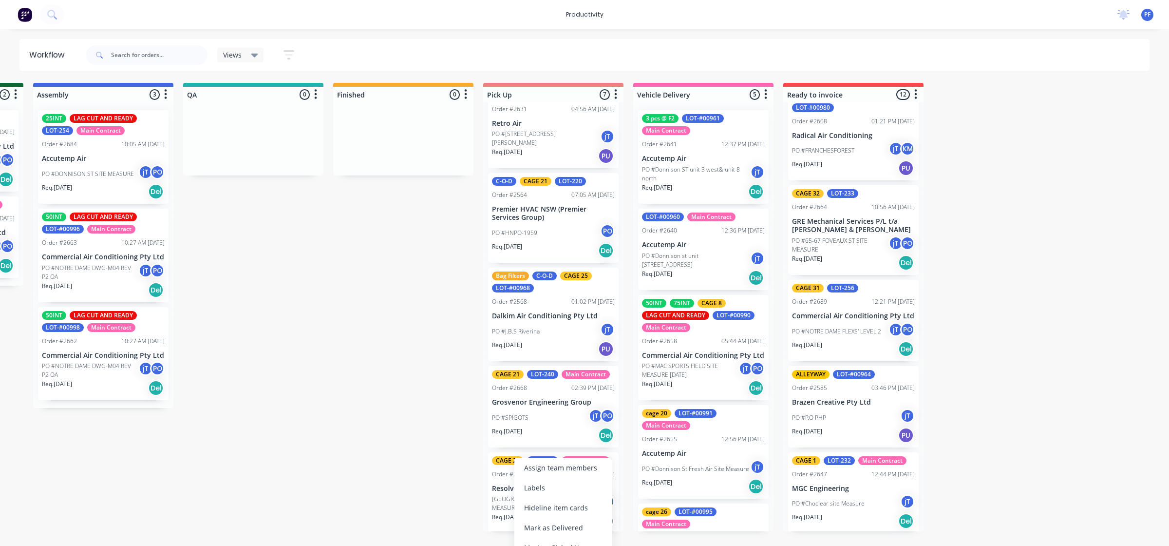
click at [452, 495] on div "Submitted 32 Order #240 06:57 AM [DATE] Retro Air PO #Freshwater Apts PO Req. […" at bounding box center [208, 307] width 1907 height 448
click at [593, 544] on div "Mark as Picked Up" at bounding box center [600, 547] width 98 height 20
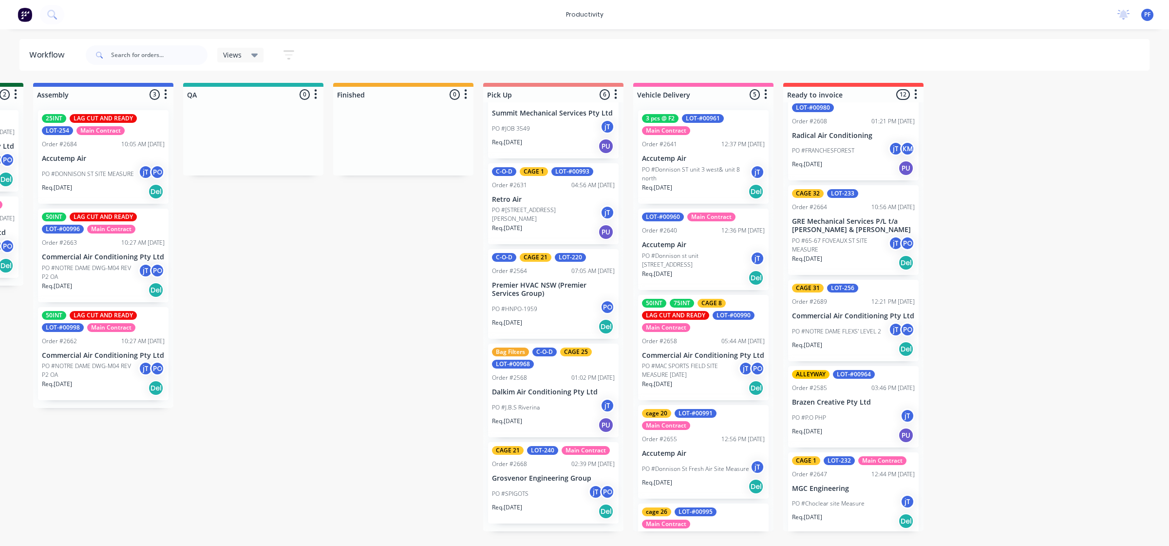
scroll to position [110, 0]
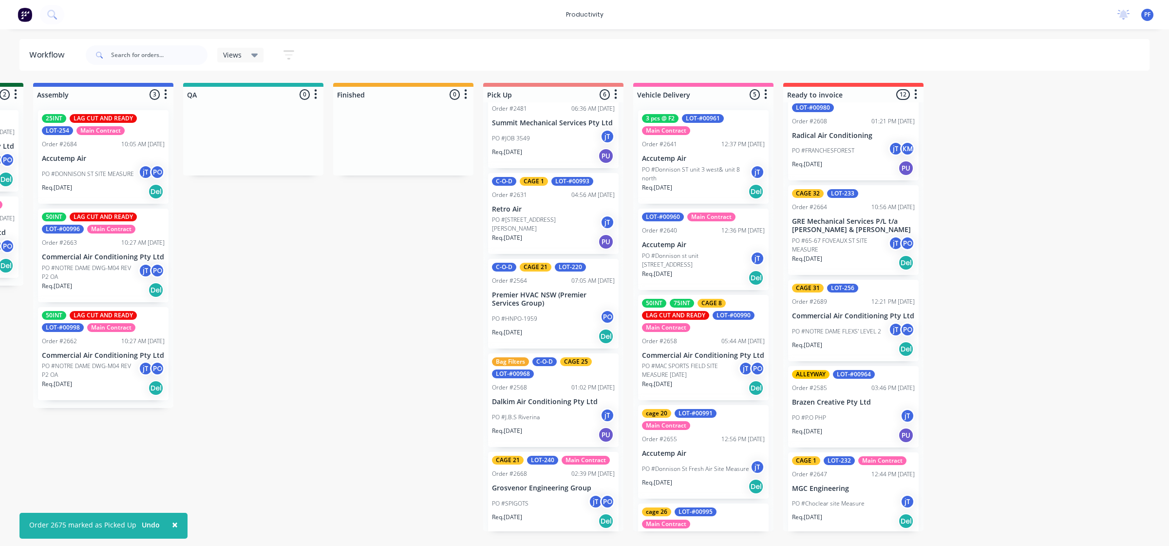
drag, startPoint x: 593, startPoint y: 544, endPoint x: 443, endPoint y: 395, distance: 211.5
click at [448, 391] on div "Submitted 32 Order #240 06:57 AM [DATE] Retro Air PO #Freshwater Apts PO Req. […" at bounding box center [208, 307] width 1907 height 448
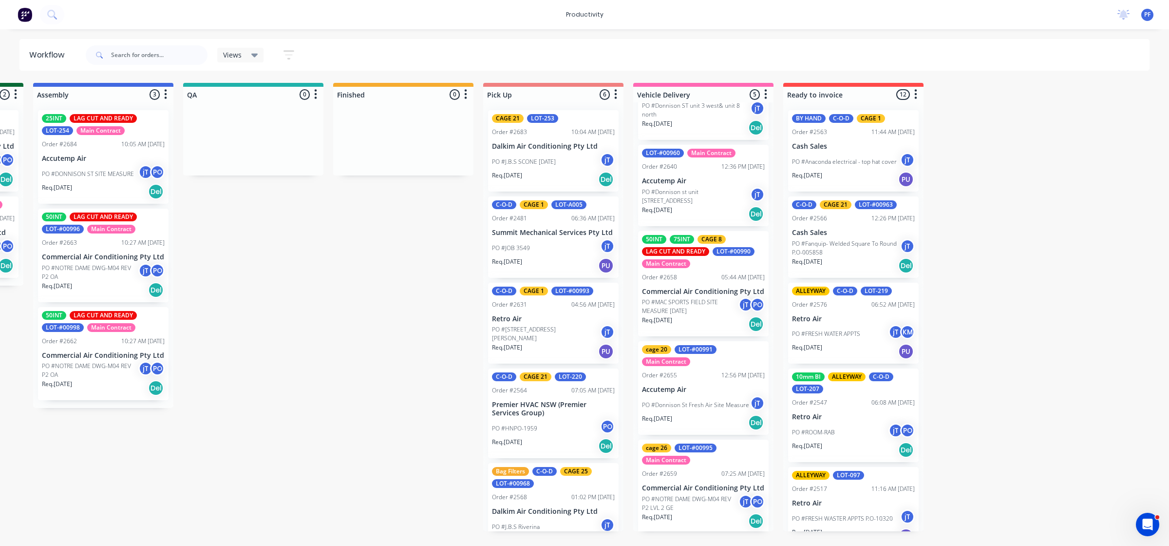
scroll to position [0, 388]
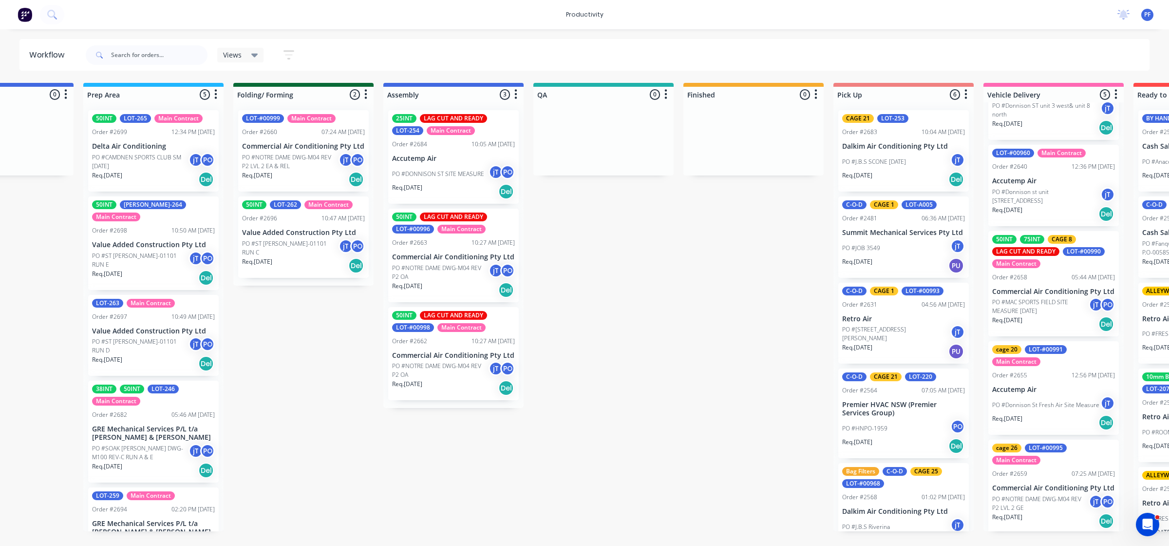
drag, startPoint x: 262, startPoint y: 548, endPoint x: 686, endPoint y: 304, distance: 488.8
click at [695, 305] on div "Submitted 32 Order #240 06:57 AM [DATE] Retro Air PO #Freshwater Apts PO Req. […" at bounding box center [558, 307] width 1907 height 448
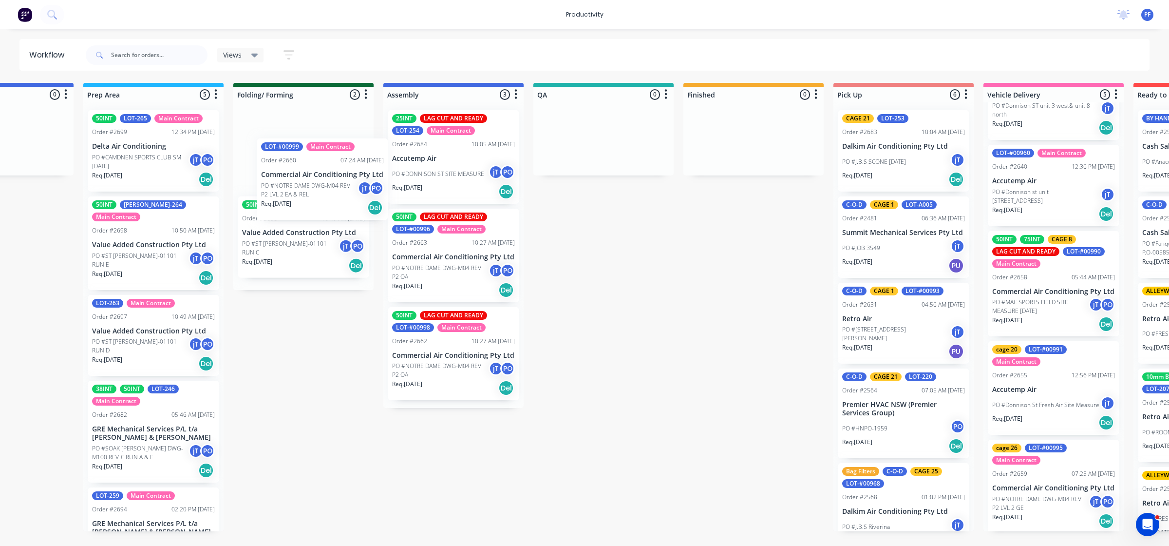
scroll to position [0, 387]
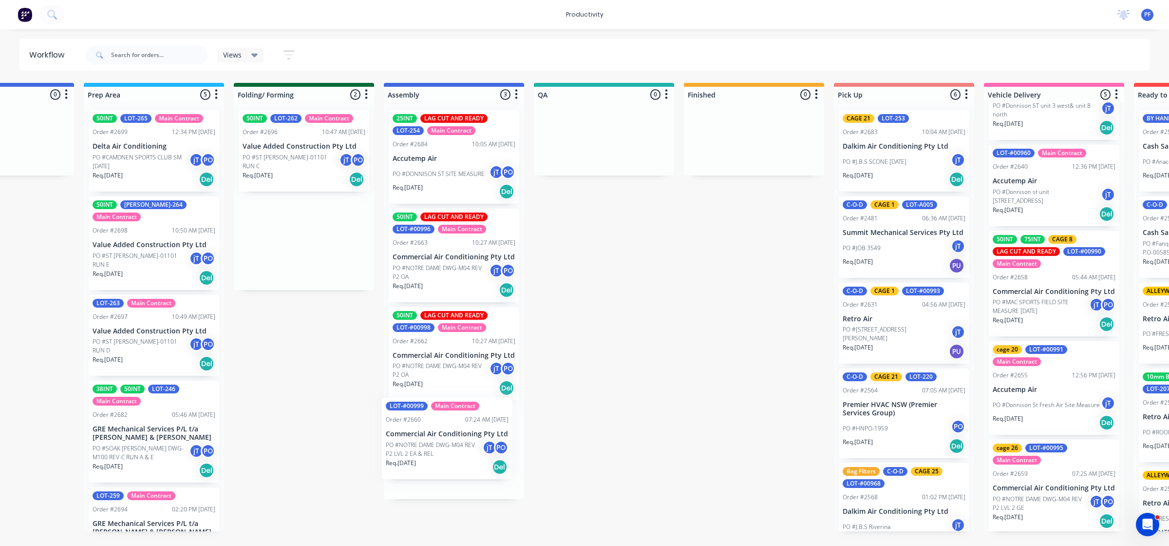
drag, startPoint x: 266, startPoint y: 176, endPoint x: 413, endPoint y: 461, distance: 320.5
click at [413, 461] on div "Submitted 32 Order #240 06:57 AM [DATE] Retro Air PO #Freshwater Apts PO Req. […" at bounding box center [558, 307] width 1907 height 448
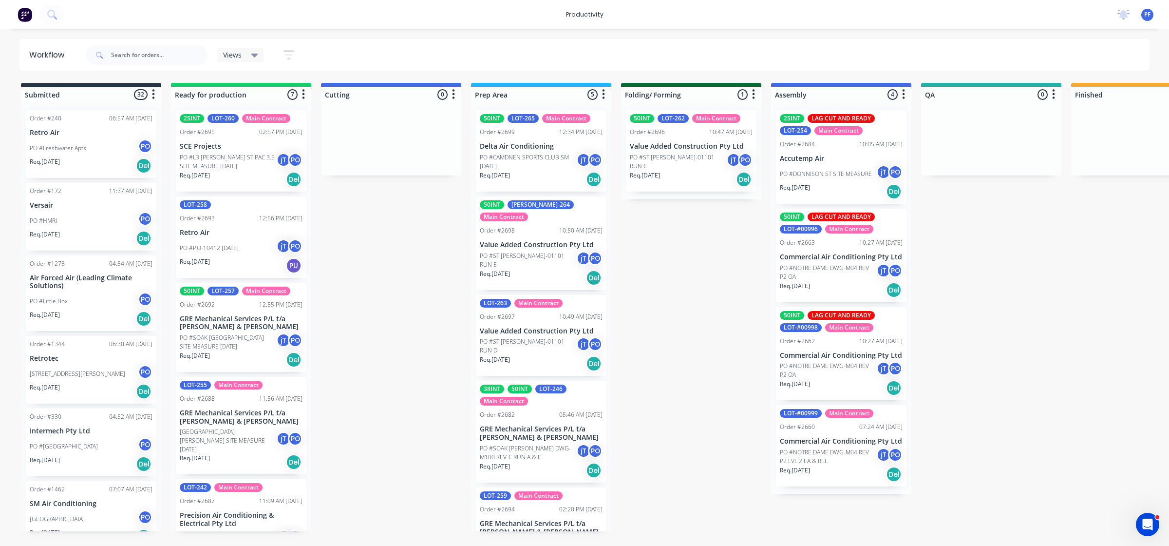
drag, startPoint x: 945, startPoint y: 454, endPoint x: 932, endPoint y: 438, distance: 20.8
click at [946, 452] on div "Submitted 32 Order #240 06:57 AM [DATE] Retro Air PO #Freshwater Apts PO Req. […" at bounding box center [946, 307] width 1907 height 448
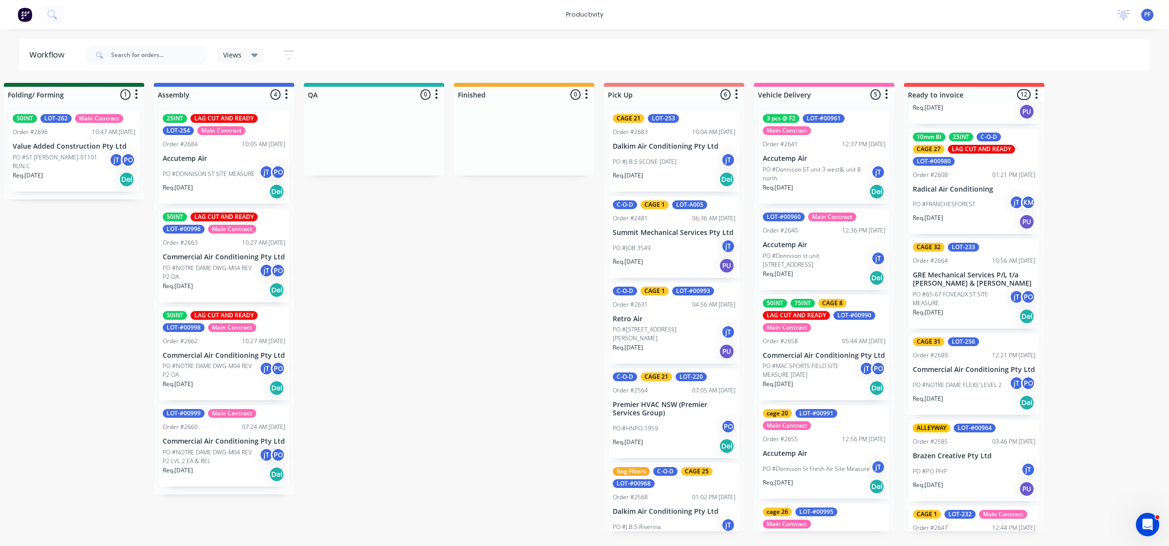
scroll to position [662, 0]
